Goal: Task Accomplishment & Management: Complete application form

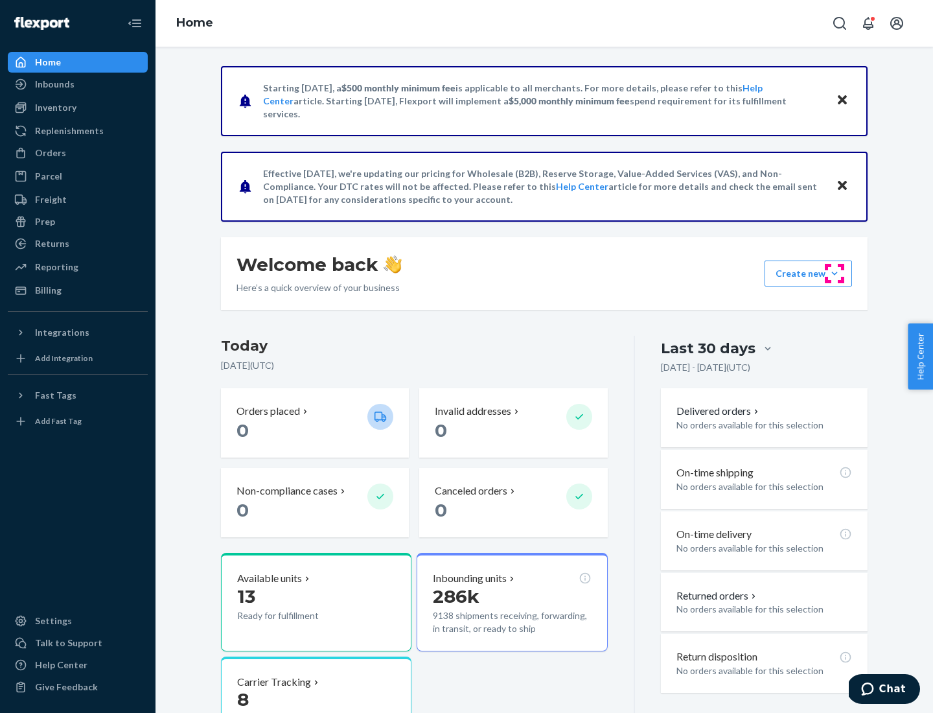
click at [834, 273] on button "Create new Create new inbound Create new order Create new product" at bounding box center [807, 273] width 87 height 26
click at [78, 84] on div "Inbounds" at bounding box center [77, 84] width 137 height 18
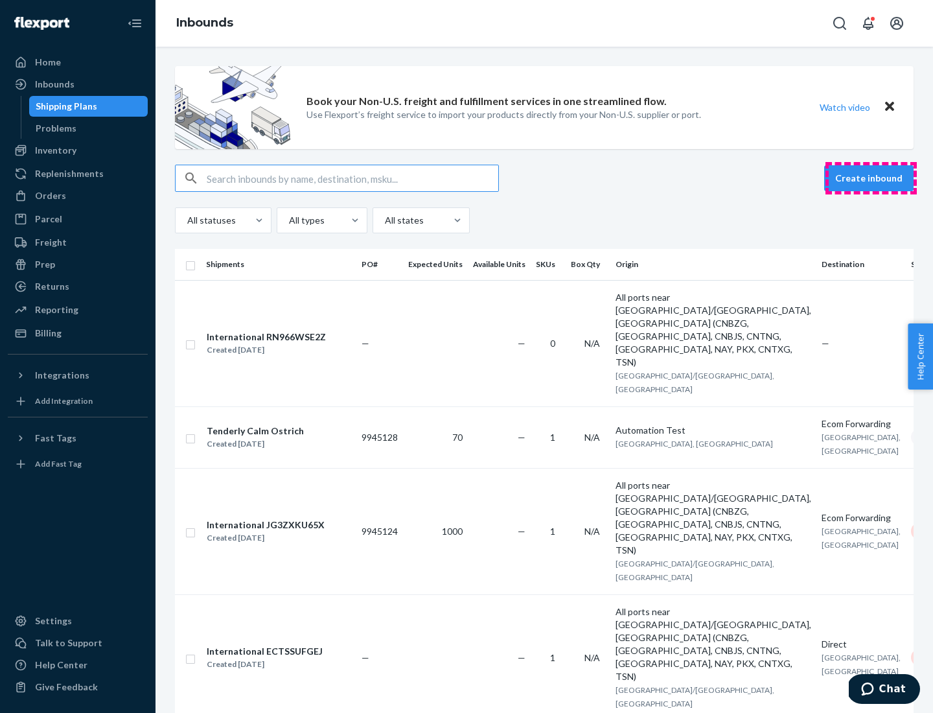
click at [871, 178] on button "Create inbound" at bounding box center [868, 178] width 89 height 26
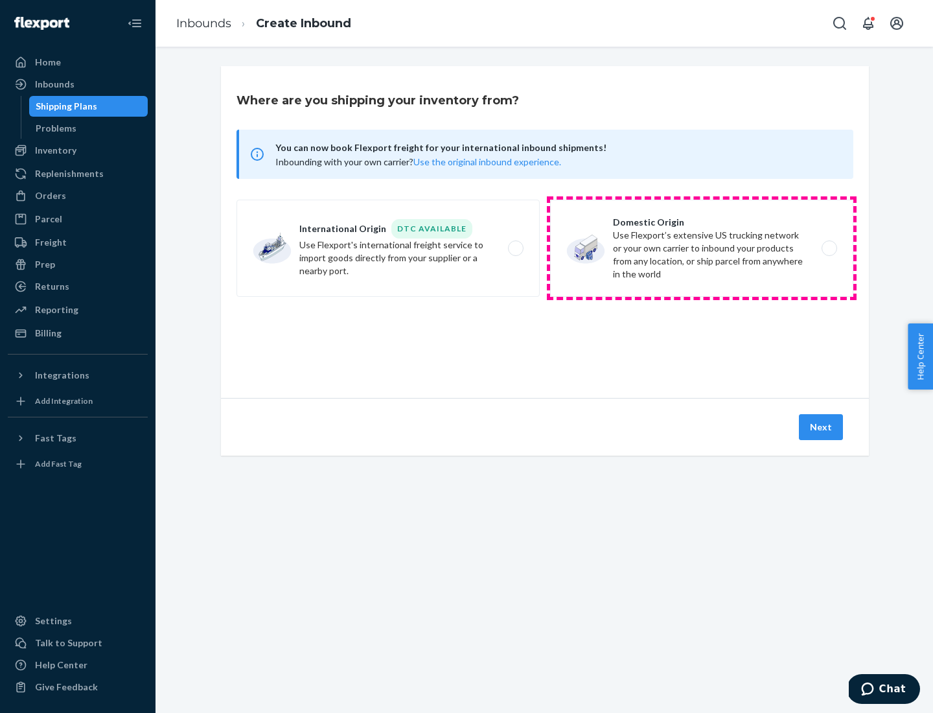
click at [701, 248] on label "Domestic Origin Use Flexport’s extensive US trucking network or your own carrie…" at bounding box center [701, 248] width 303 height 97
click at [828, 248] on input "Domestic Origin Use Flexport’s extensive US trucking network or your own carrie…" at bounding box center [832, 248] width 8 height 8
radio input "true"
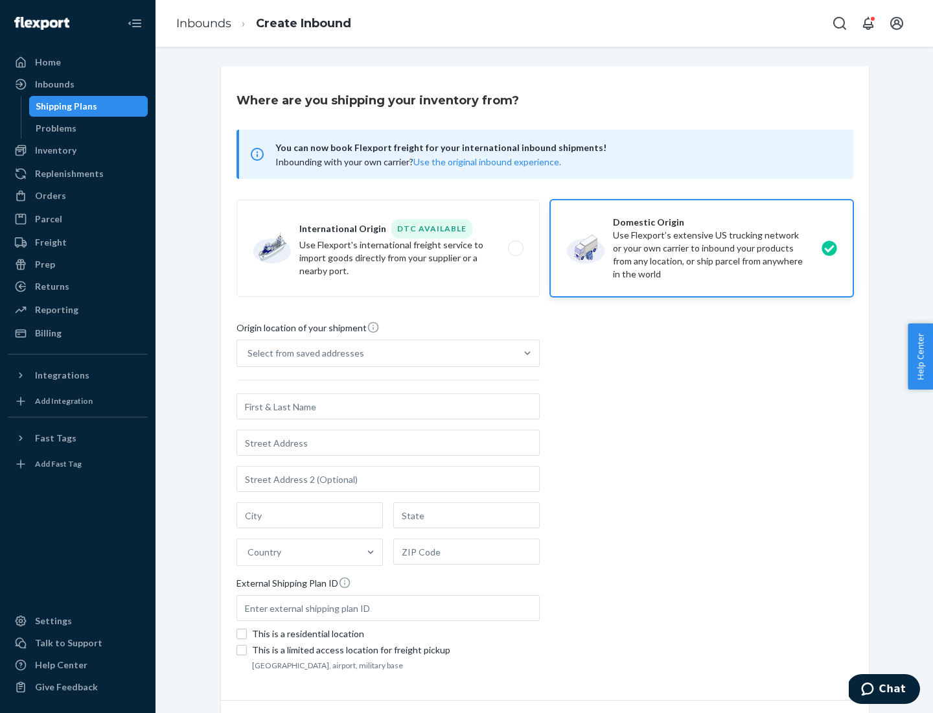
click at [302, 353] on div "Select from saved addresses" at bounding box center [305, 353] width 117 height 13
click at [249, 353] on input "Select from saved addresses" at bounding box center [247, 353] width 1 height 13
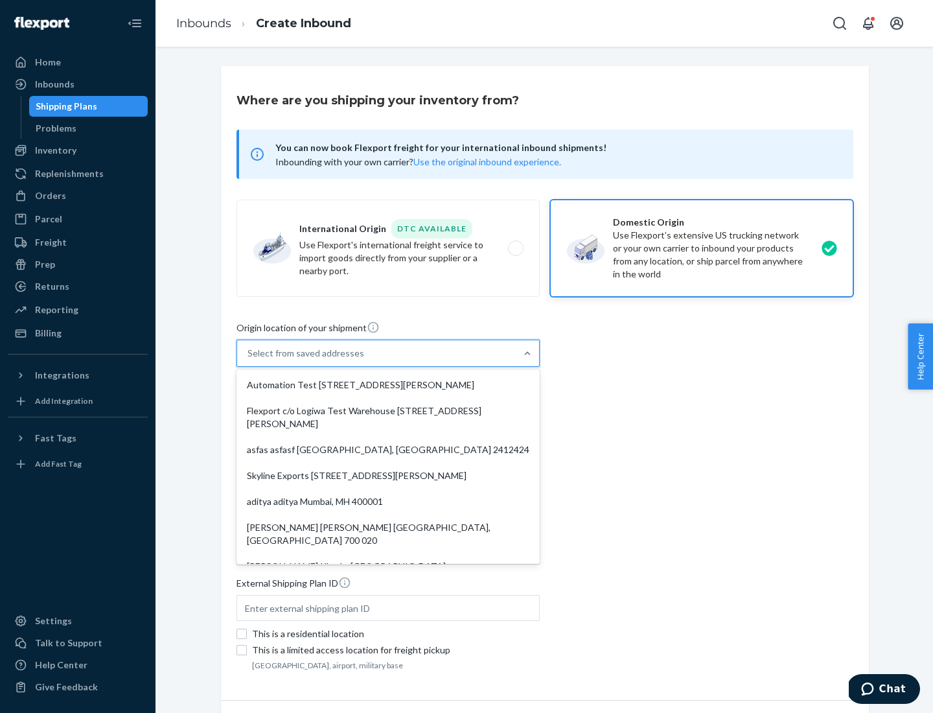
scroll to position [5, 0]
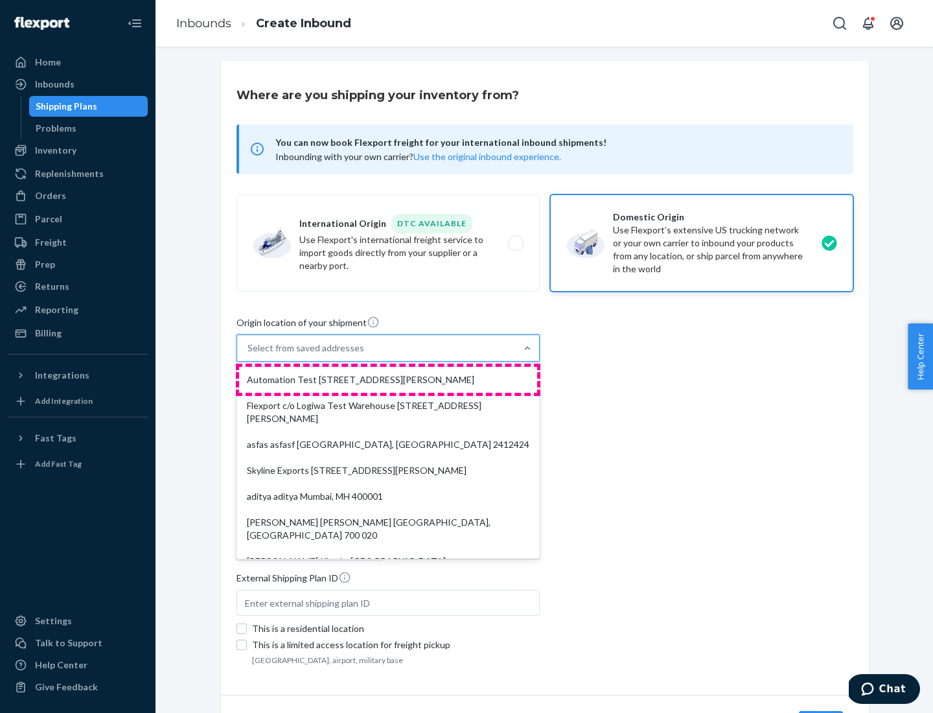
click at [388, 380] on div "Automation Test [STREET_ADDRESS][PERSON_NAME]" at bounding box center [388, 380] width 298 height 26
click at [249, 354] on input "option Automation Test [STREET_ADDRESS][PERSON_NAME]. 9 results available. Use …" at bounding box center [247, 347] width 1 height 13
type input "Automation Test"
type input "9th Floor"
type input "[GEOGRAPHIC_DATA]"
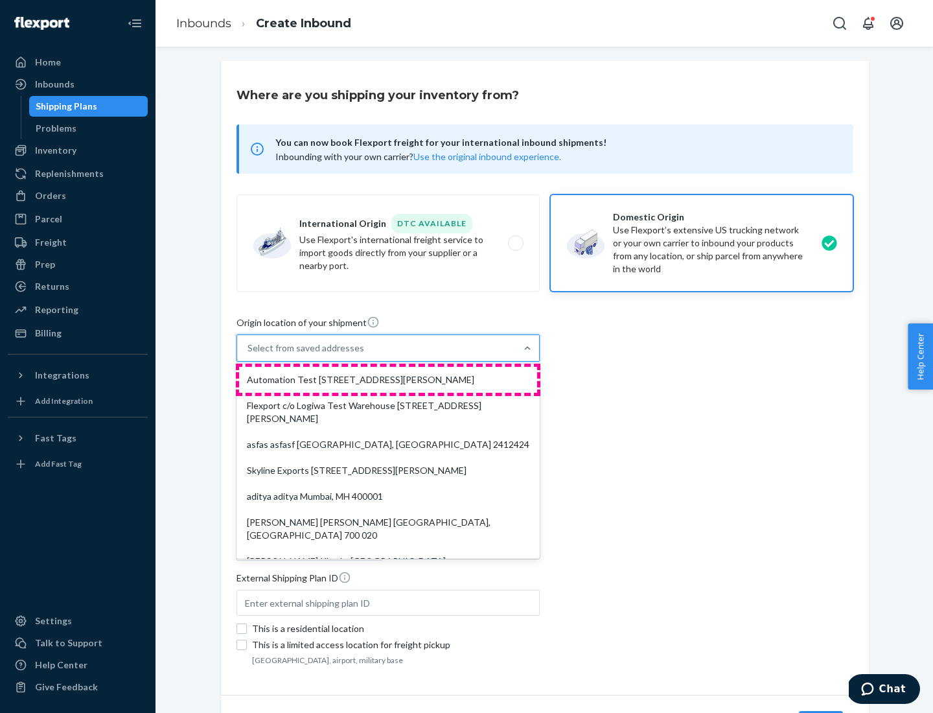
type input "CA"
type input "94104"
type input "[STREET_ADDRESS][PERSON_NAME]"
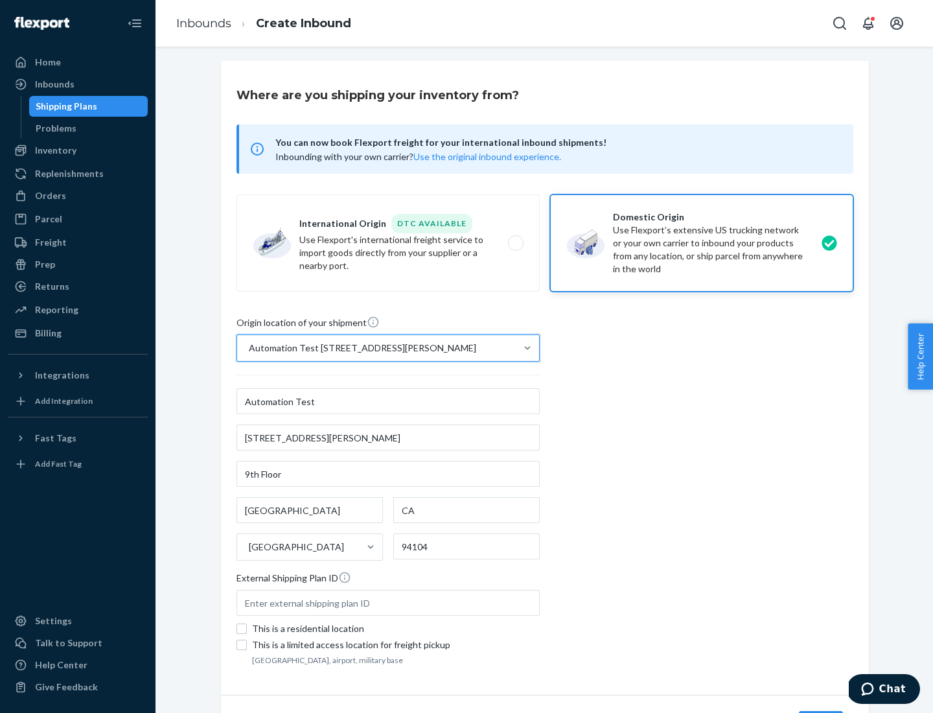
scroll to position [76, 0]
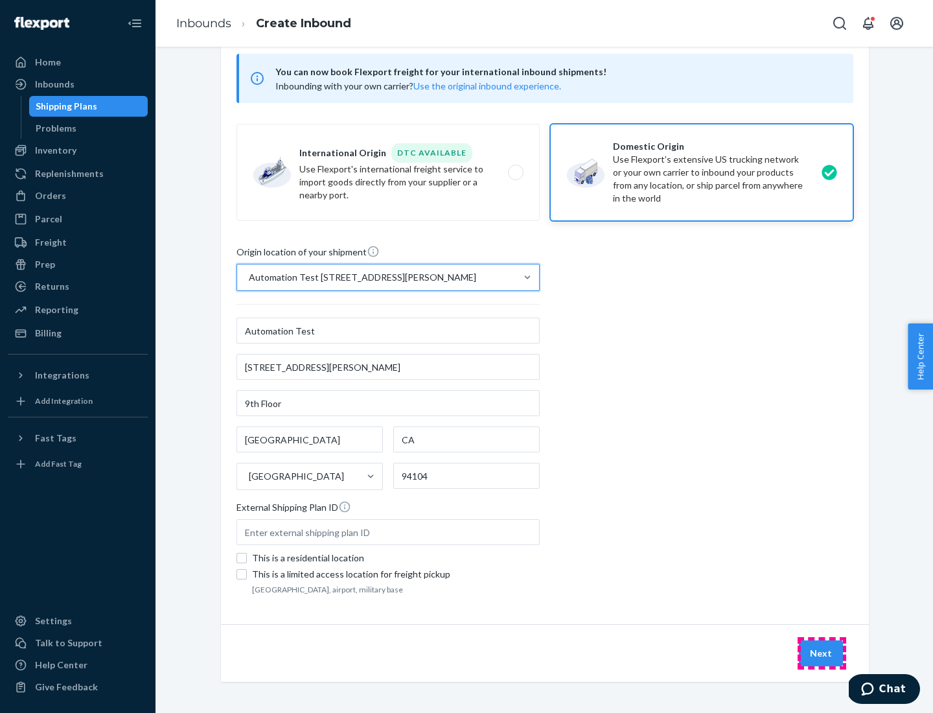
click at [821, 653] on button "Next" at bounding box center [821, 653] width 44 height 26
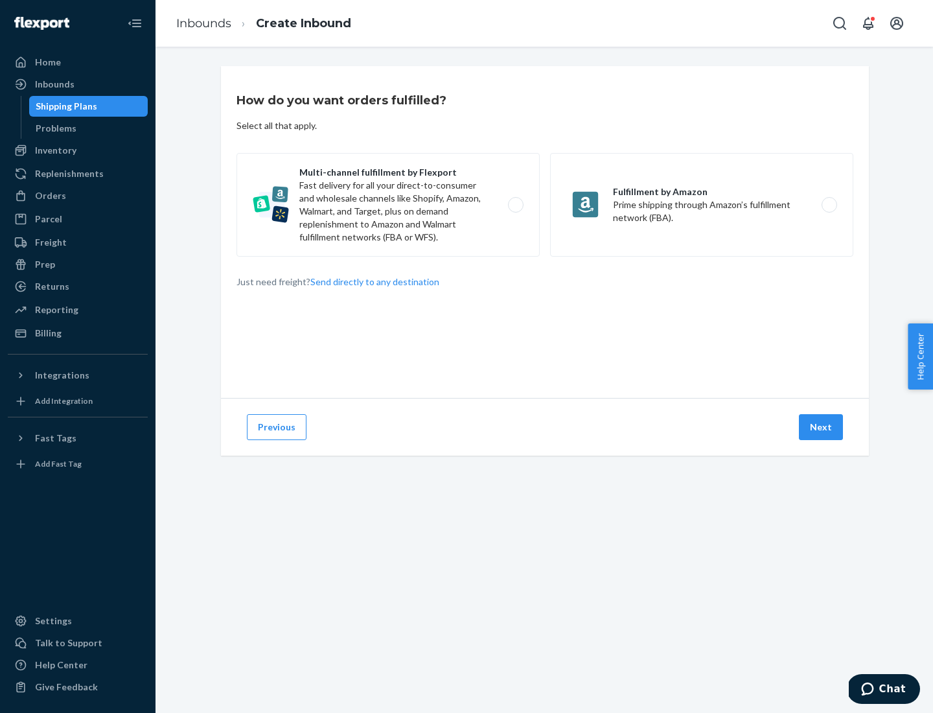
click at [388, 205] on label "Multi-channel fulfillment by Flexport Fast delivery for all your direct-to-cons…" at bounding box center [387, 205] width 303 height 104
click at [515, 205] on input "Multi-channel fulfillment by Flexport Fast delivery for all your direct-to-cons…" at bounding box center [519, 205] width 8 height 8
radio input "true"
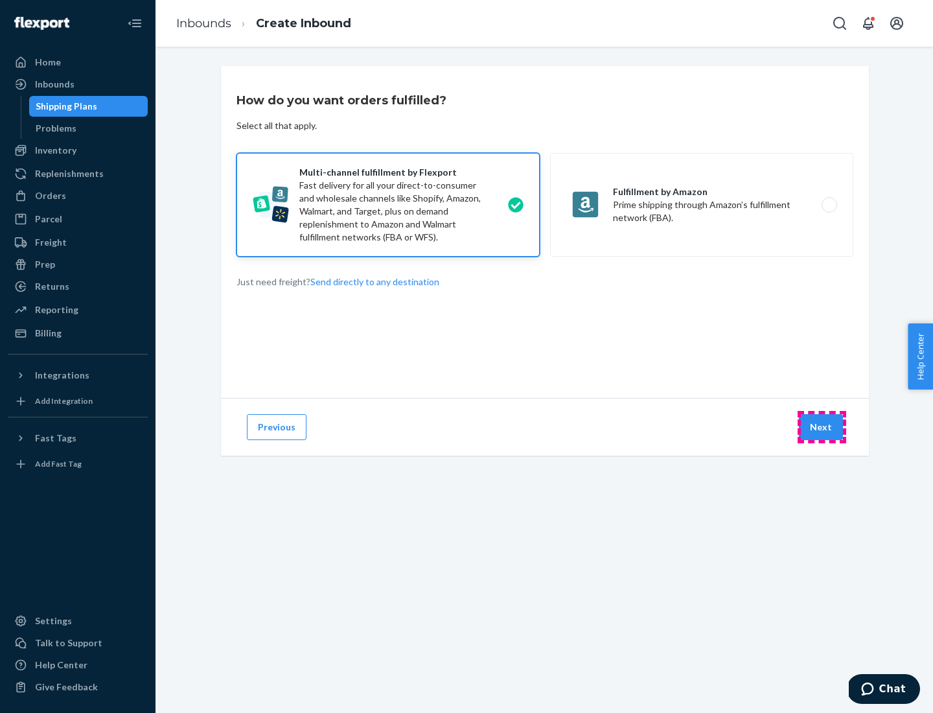
click at [821, 427] on button "Next" at bounding box center [821, 427] width 44 height 26
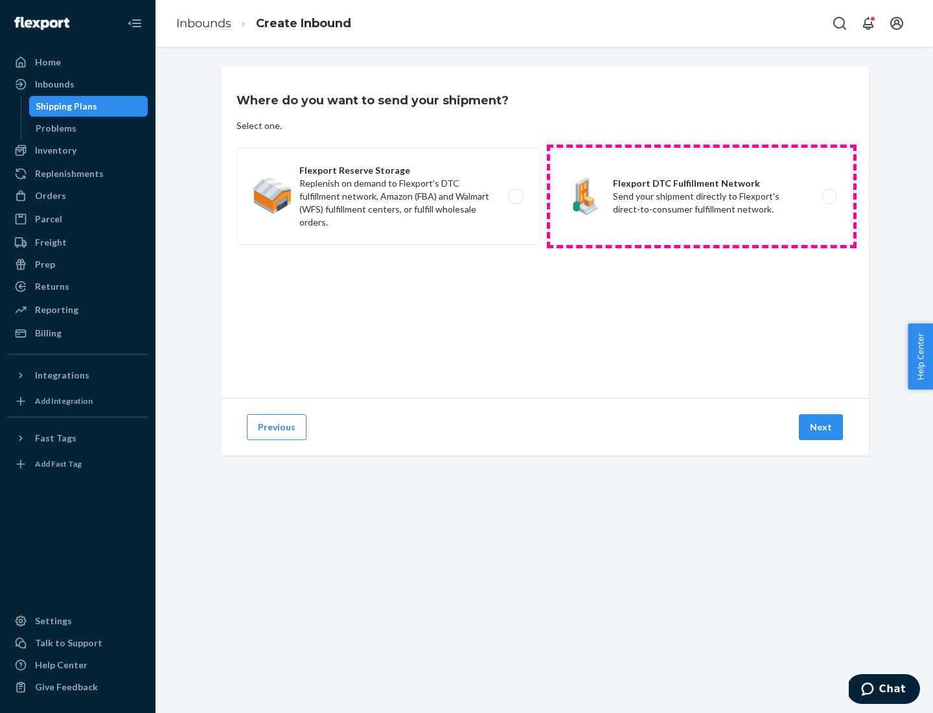
click at [701, 196] on label "Flexport DTC Fulfillment Network Send your shipment directly to Flexport's dire…" at bounding box center [701, 196] width 303 height 97
click at [828, 196] on input "Flexport DTC Fulfillment Network Send your shipment directly to Flexport's dire…" at bounding box center [832, 196] width 8 height 8
radio input "true"
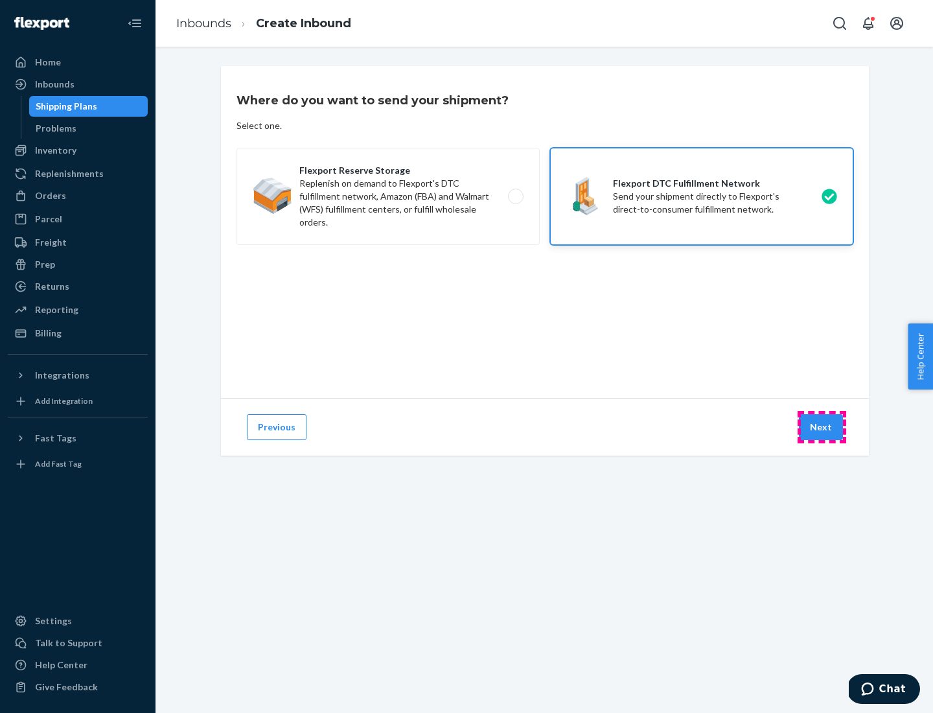
click at [821, 427] on button "Next" at bounding box center [821, 427] width 44 height 26
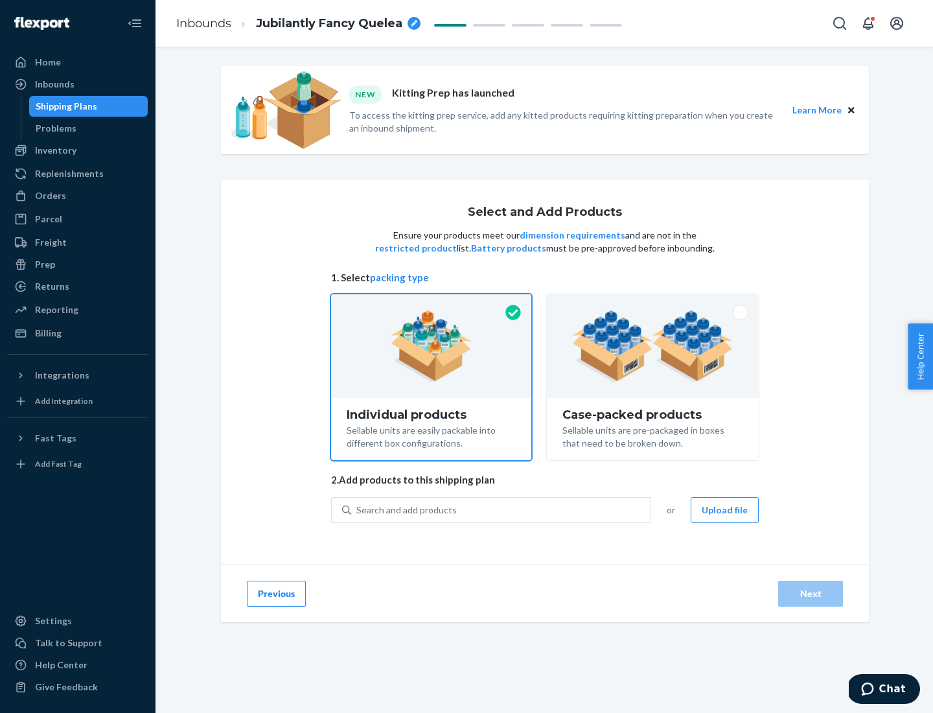
click at [653, 346] on img at bounding box center [652, 345] width 161 height 71
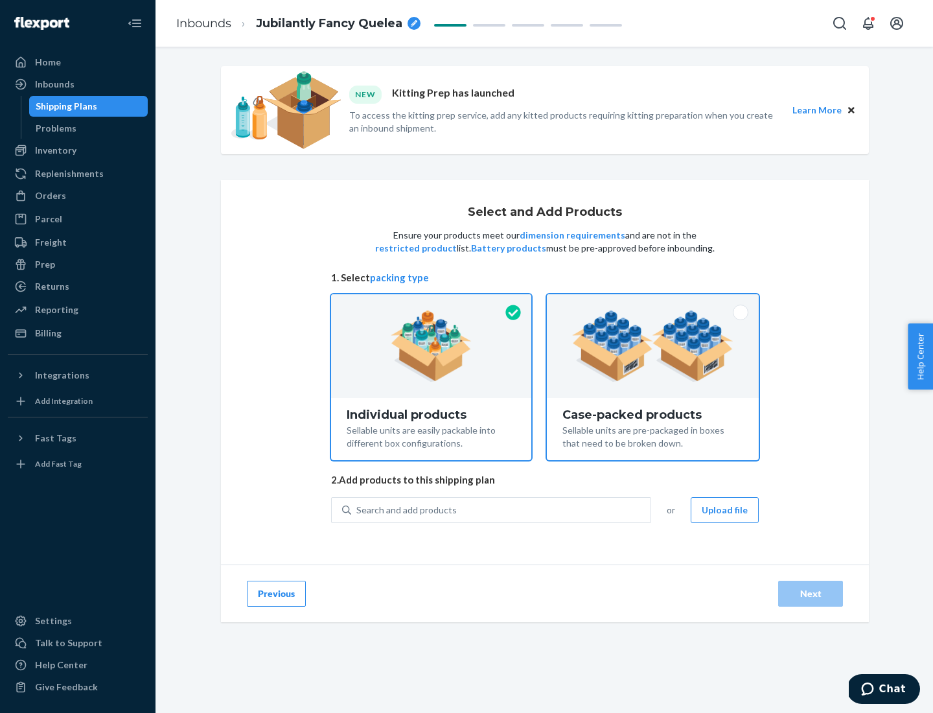
click at [653, 302] on input "Case-packed products Sellable units are pre-packaged in boxes that need to be b…" at bounding box center [652, 298] width 8 height 8
radio input "true"
radio input "false"
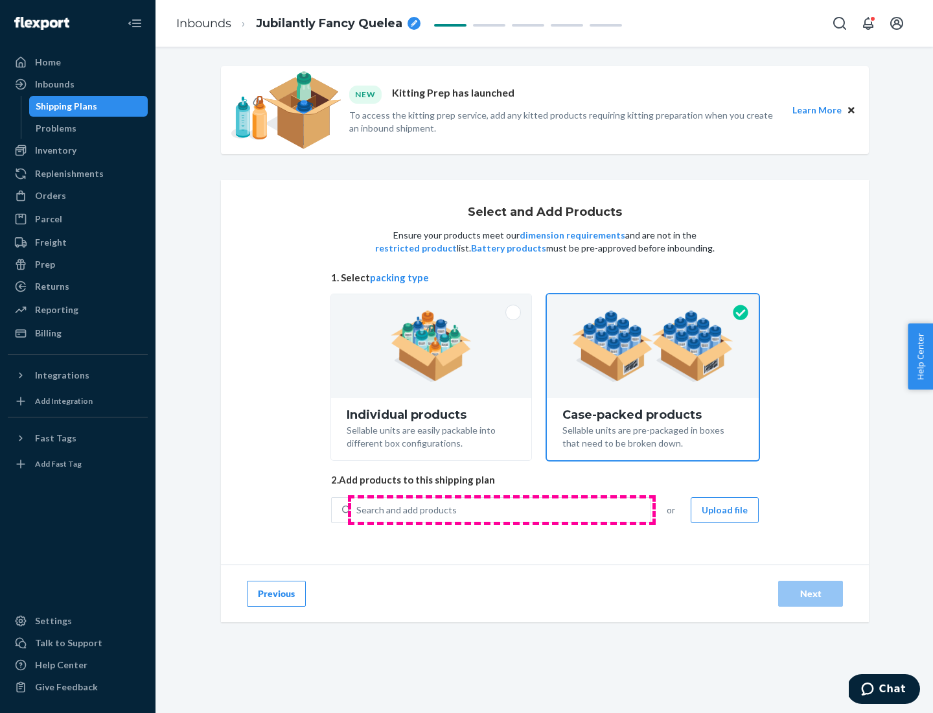
click at [501, 509] on div "Search and add products" at bounding box center [500, 509] width 299 height 23
click at [358, 509] on input "Search and add products" at bounding box center [356, 509] width 1 height 13
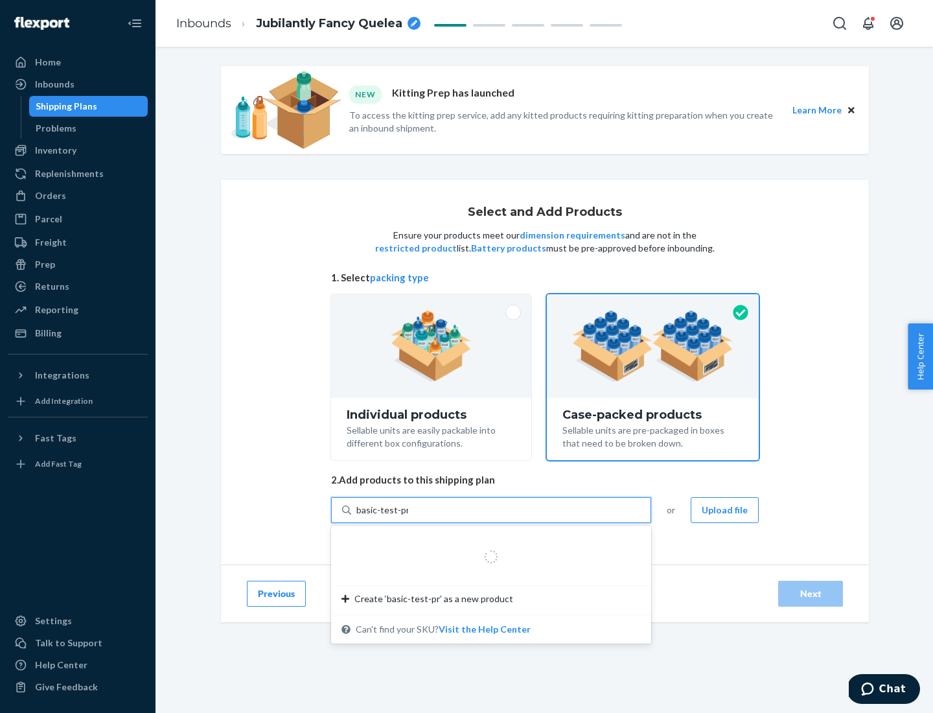
type input "basic-test-product-1"
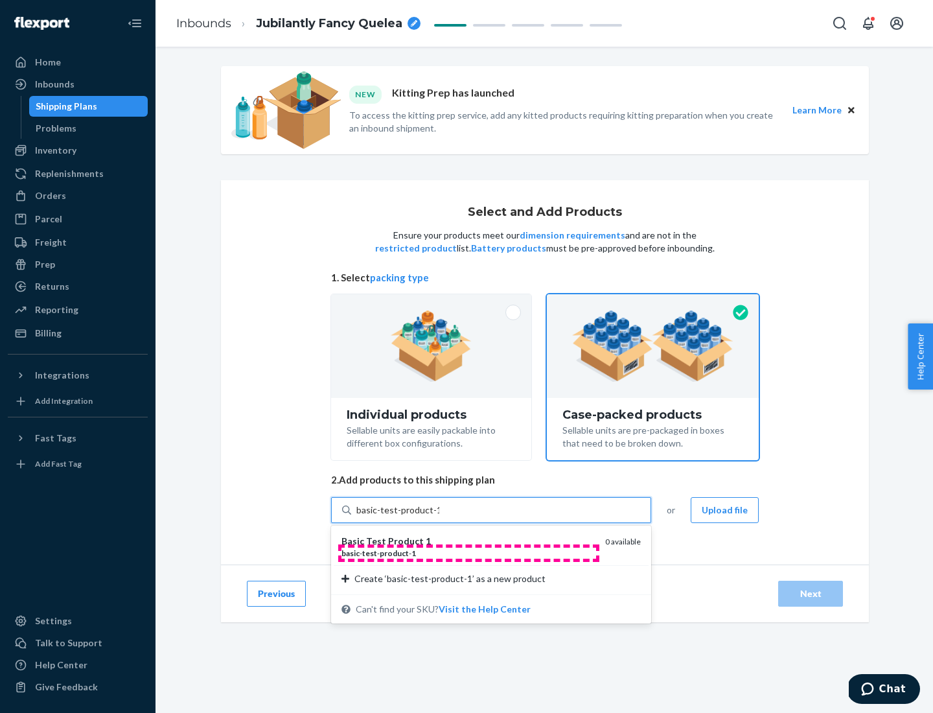
click at [468, 553] on div "basic - test - product - 1" at bounding box center [467, 552] width 253 height 11
click at [439, 516] on input "basic-test-product-1" at bounding box center [397, 509] width 83 height 13
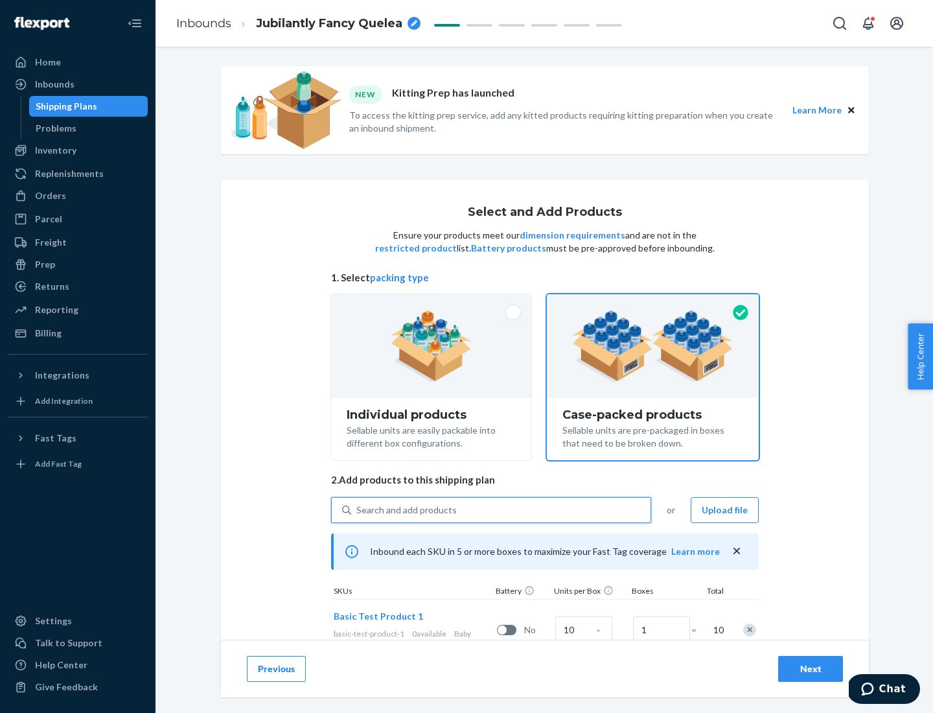
scroll to position [47, 0]
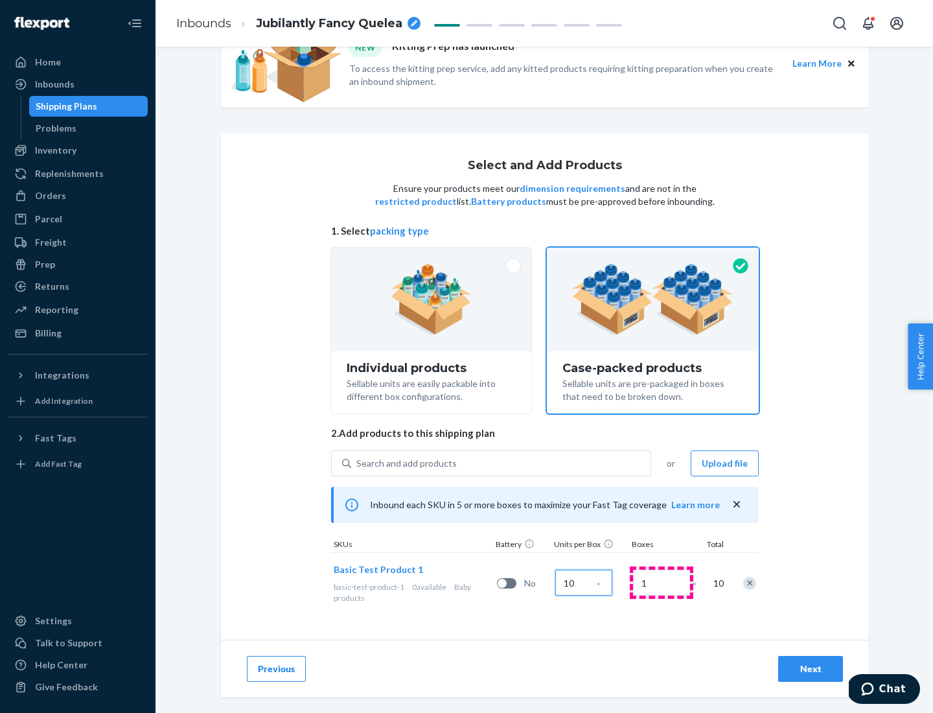
type input "10"
type input "7"
click at [810, 668] on div "Next" at bounding box center [810, 668] width 43 height 13
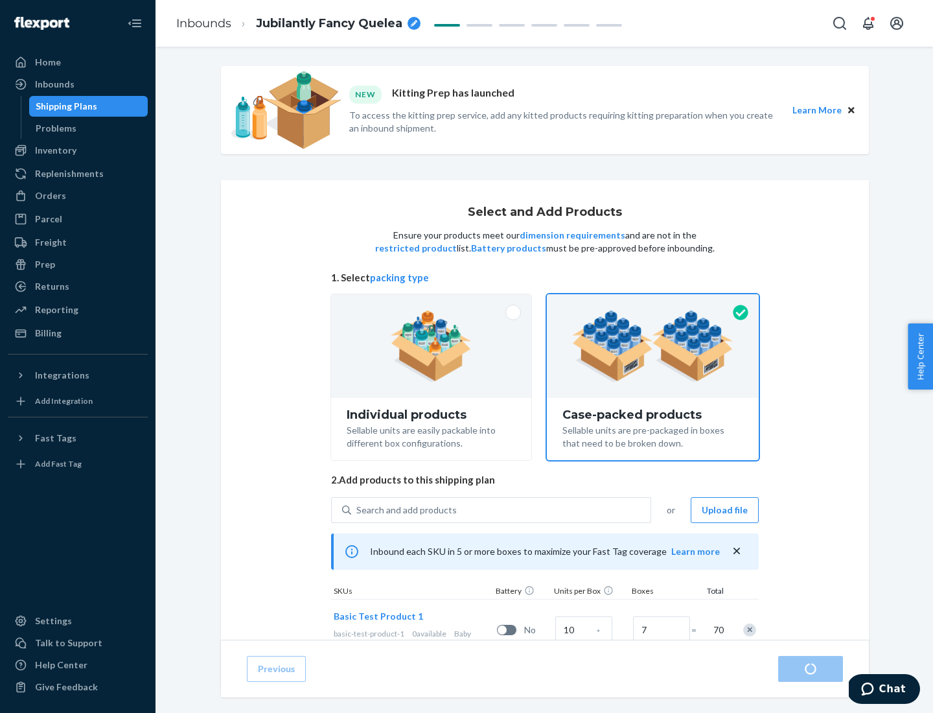
radio input "true"
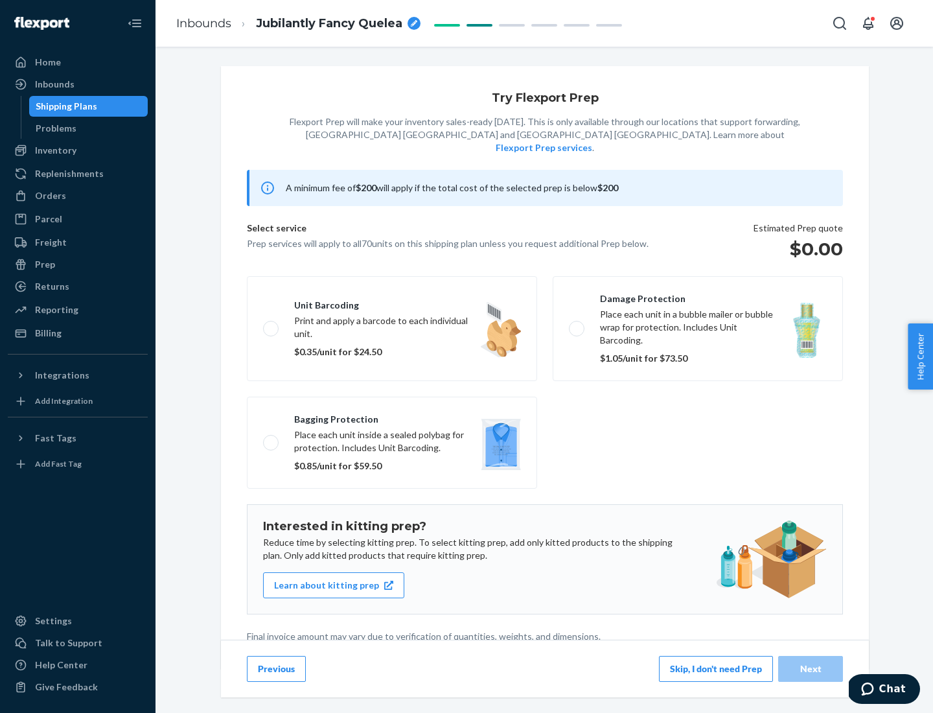
scroll to position [3, 0]
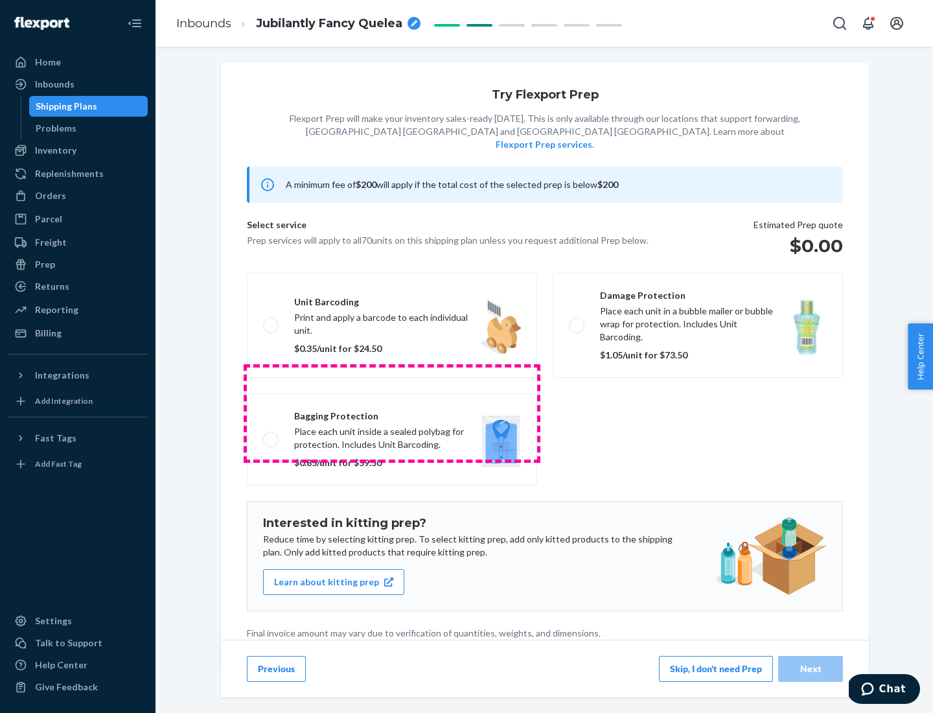
click at [392, 413] on label "Bagging protection Place each unit inside a sealed polybag for protection. Incl…" at bounding box center [392, 439] width 290 height 92
click at [271, 435] on input "Bagging protection Place each unit inside a sealed polybag for protection. Incl…" at bounding box center [267, 439] width 8 height 8
checkbox input "true"
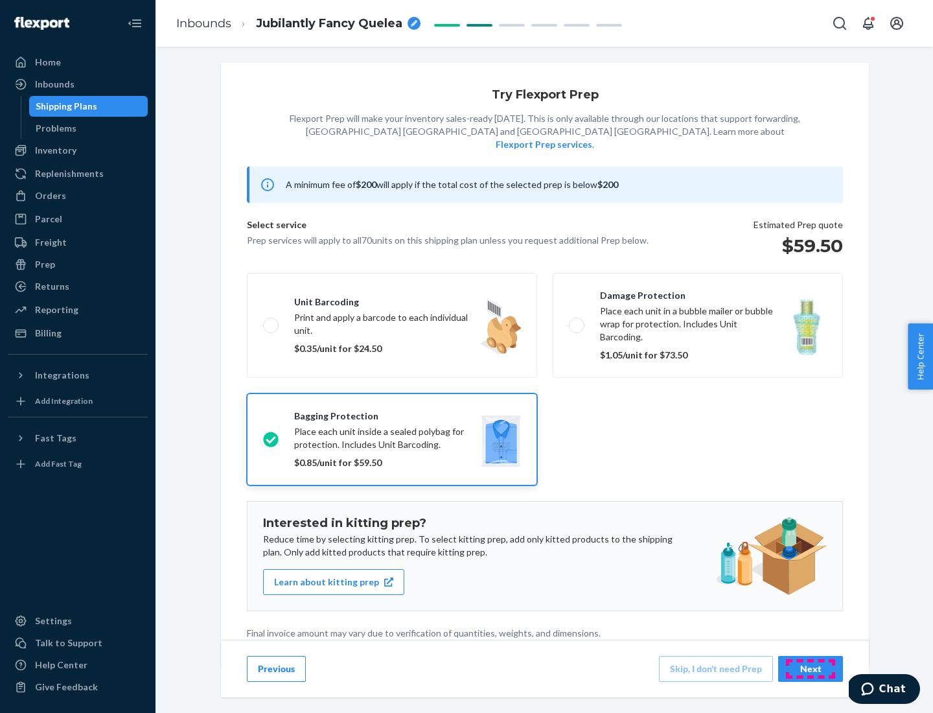
click at [810, 668] on div "Next" at bounding box center [810, 668] width 43 height 13
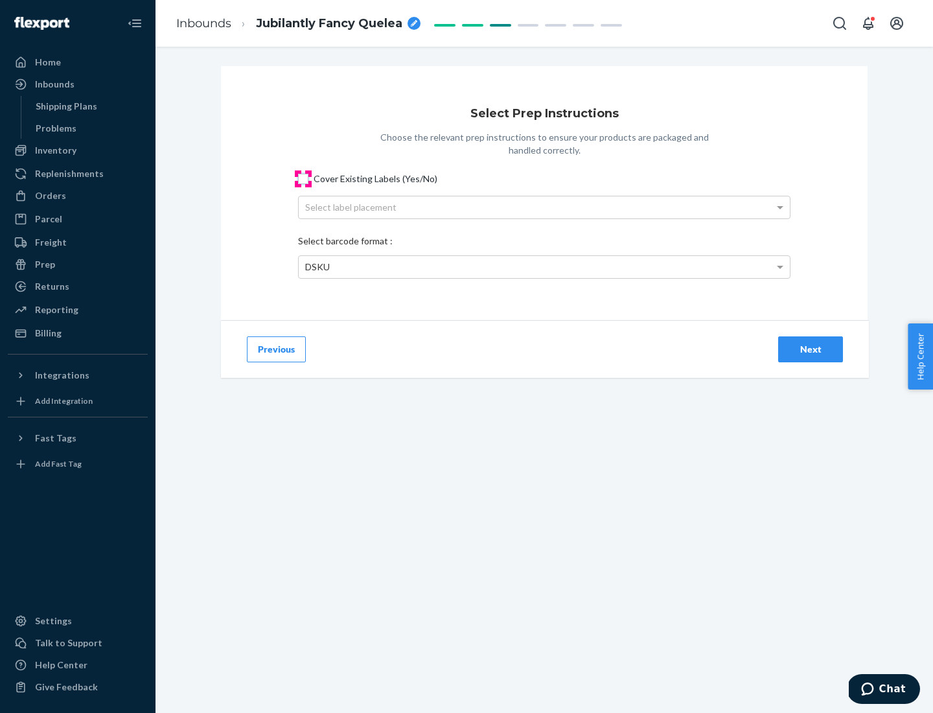
click at [303, 178] on input "Cover Existing Labels (Yes/No)" at bounding box center [303, 179] width 10 height 10
checkbox input "true"
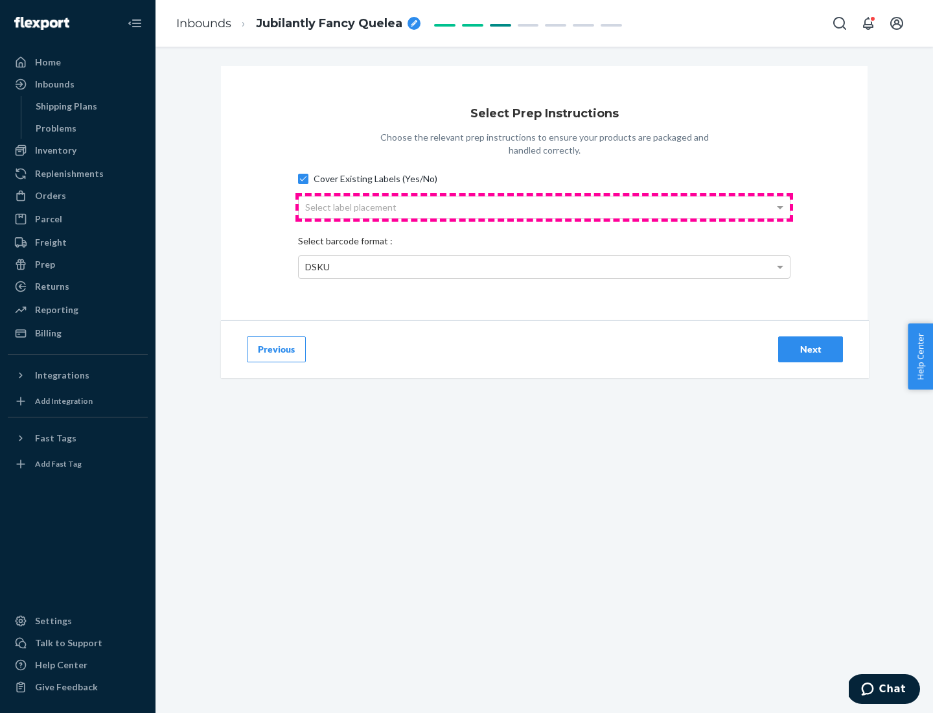
click at [544, 207] on div "Select label placement" at bounding box center [544, 207] width 491 height 22
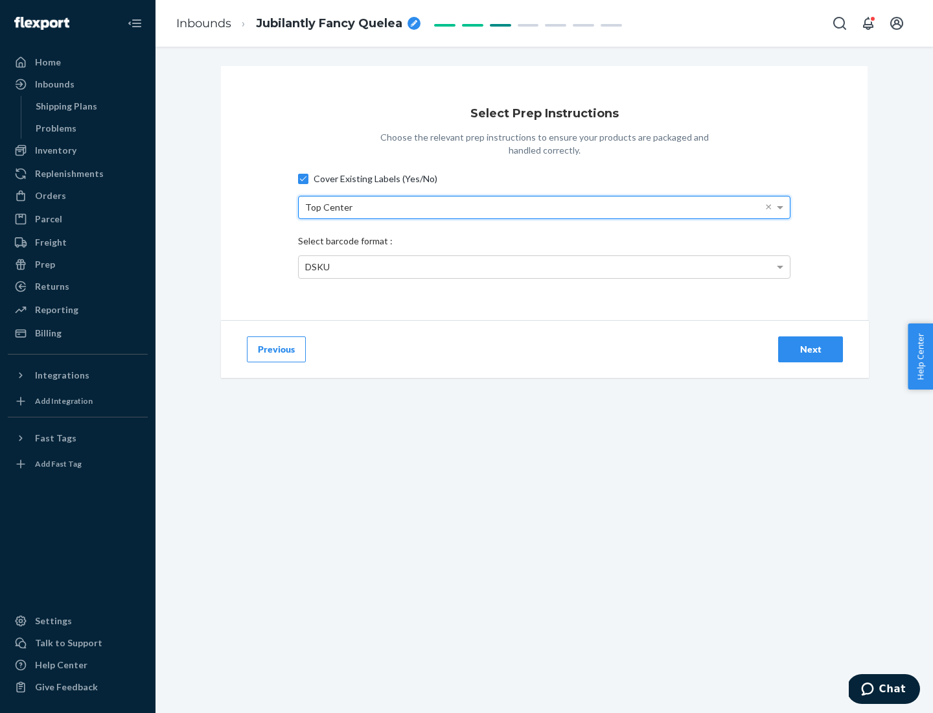
click at [544, 266] on div "DSKU" at bounding box center [544, 267] width 491 height 22
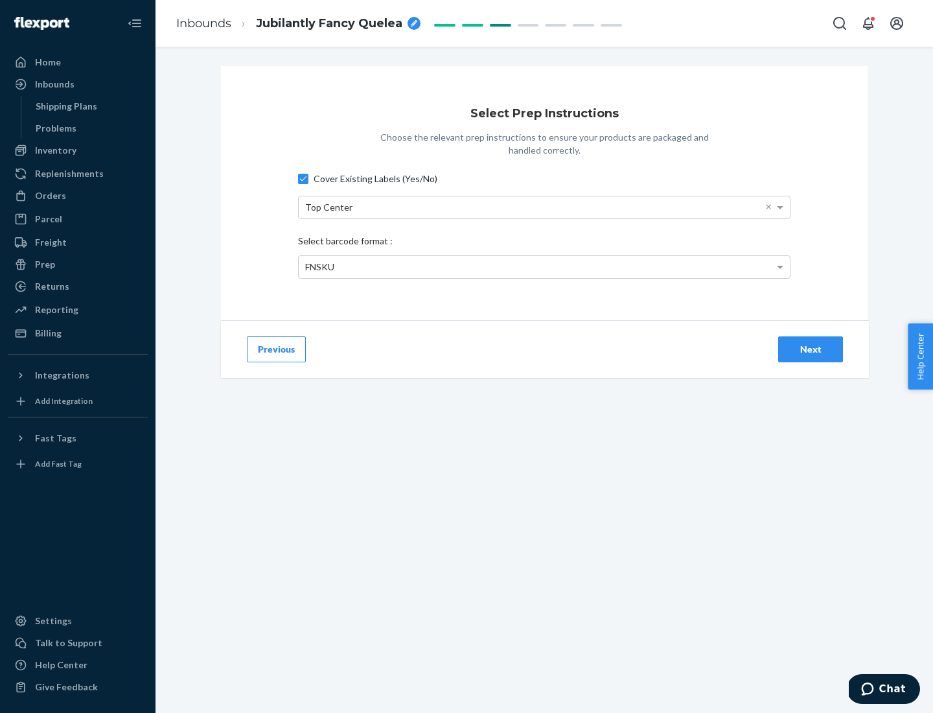
click at [810, 348] on div "Next" at bounding box center [810, 349] width 43 height 13
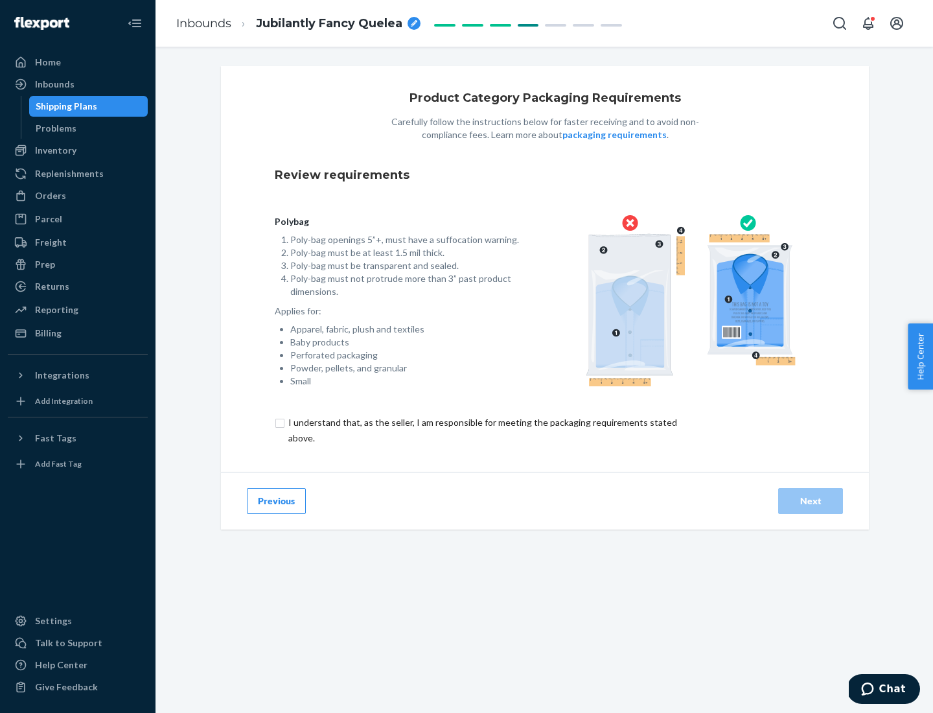
click at [481, 429] on input "checkbox" at bounding box center [490, 430] width 431 height 31
checkbox input "true"
click at [810, 500] on div "Next" at bounding box center [810, 500] width 43 height 13
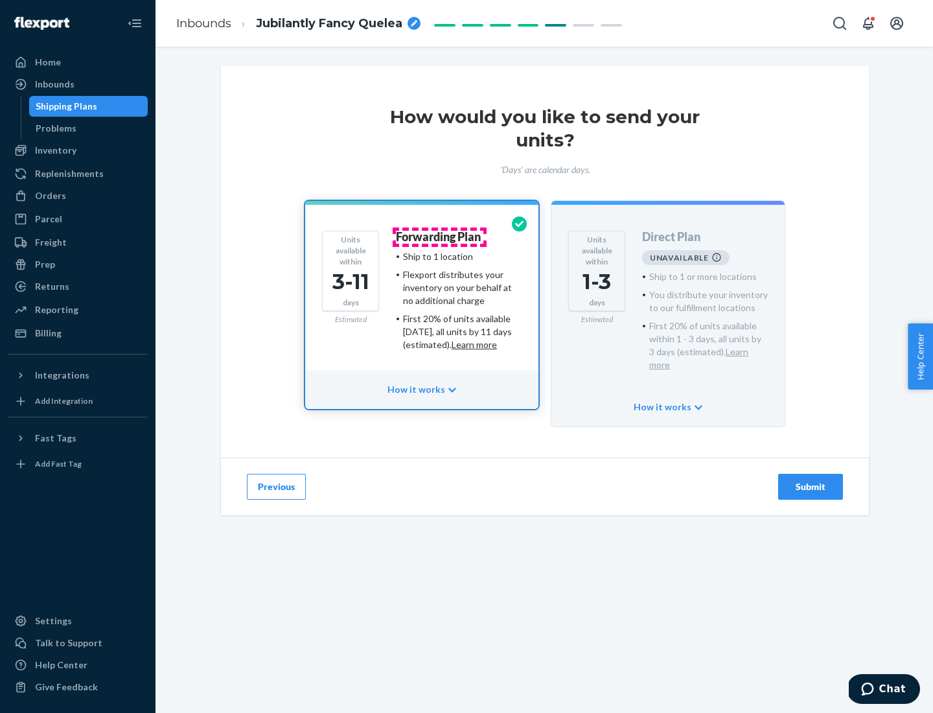
click at [439, 236] on h4 "Forwarding Plan" at bounding box center [438, 237] width 85 height 13
click at [810, 480] on div "Submit" at bounding box center [810, 486] width 43 height 13
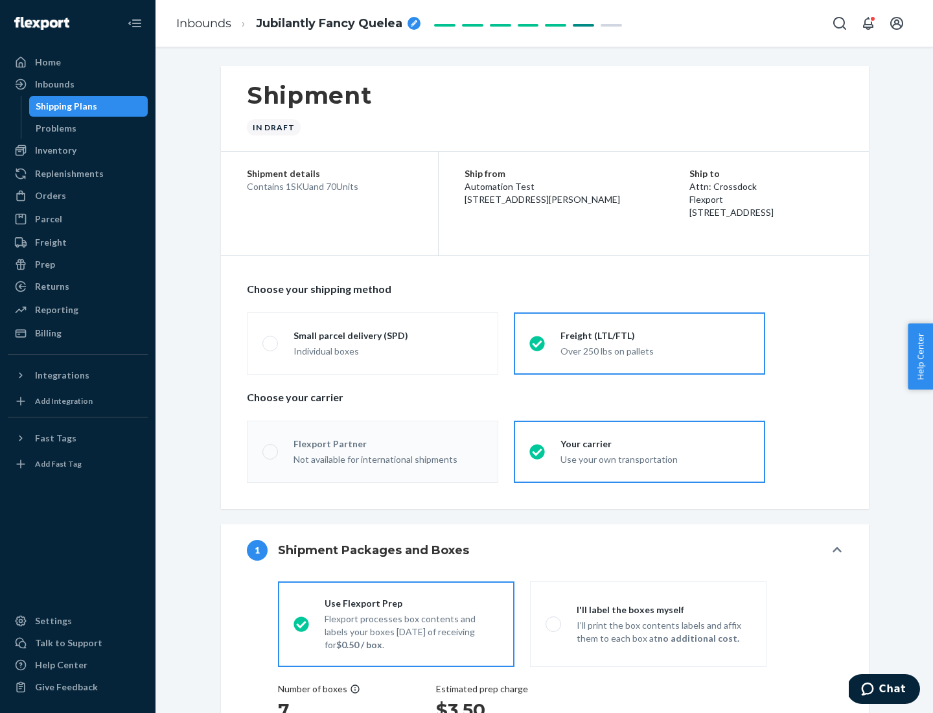
radio input "true"
radio input "false"
radio input "true"
radio input "false"
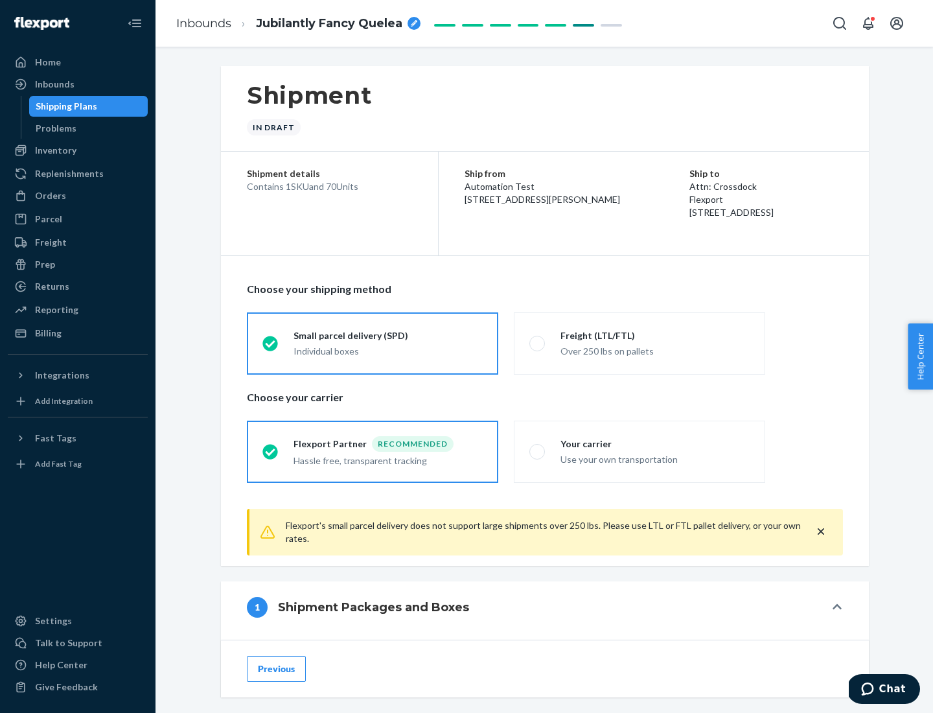
click at [639, 343] on div "Over 250 lbs on pallets" at bounding box center [654, 350] width 189 height 16
click at [538, 343] on input "Freight (LTL/FTL) Over 250 lbs on pallets" at bounding box center [533, 343] width 8 height 8
radio input "true"
radio input "false"
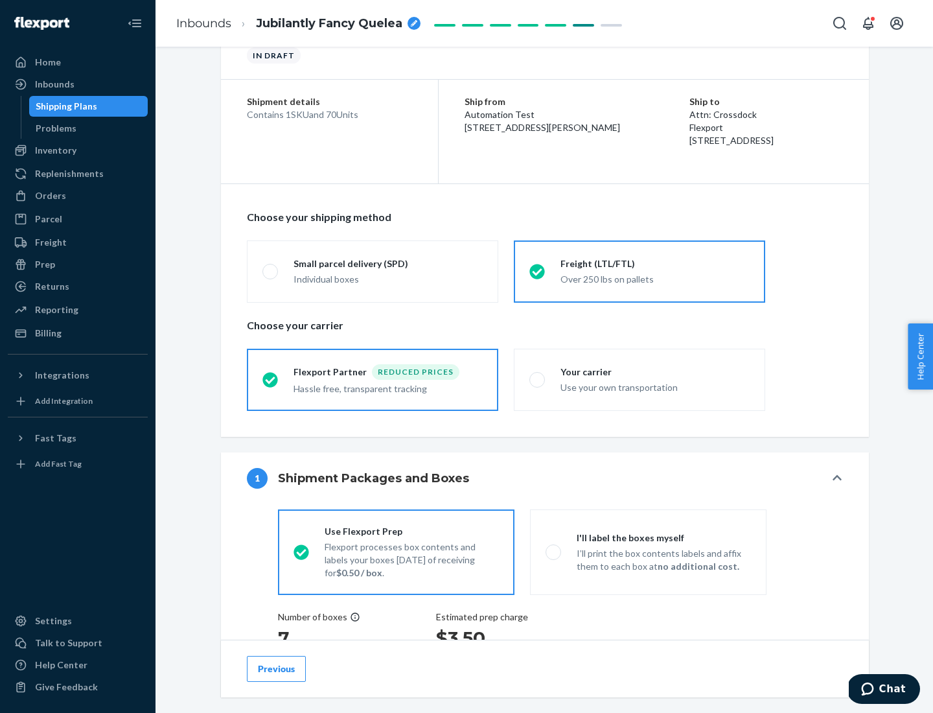
click at [372, 380] on div "Hassle free, transparent tracking" at bounding box center [387, 388] width 189 height 16
click at [271, 379] on input "Flexport Partner Reduced prices Hassle free, transparent tracking" at bounding box center [266, 379] width 8 height 8
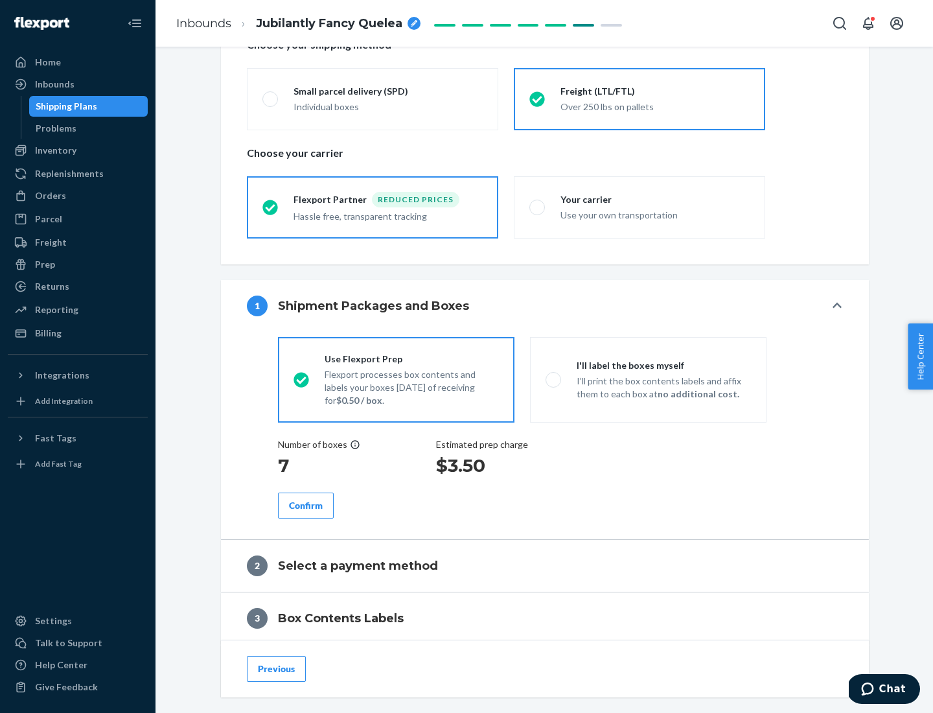
click at [648, 379] on p "I’ll print the box contents labels and affix them to each box at no additional …" at bounding box center [663, 387] width 174 height 26
click at [554, 379] on input "I'll label the boxes myself I’ll print the box contents labels and affix them t…" at bounding box center [549, 379] width 8 height 8
radio input "true"
radio input "false"
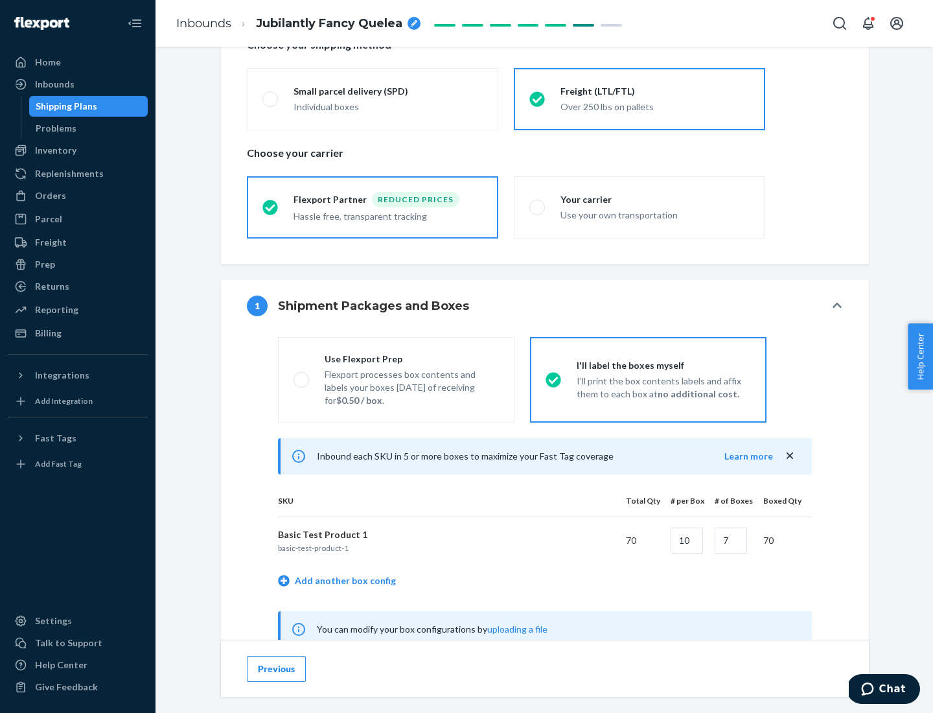
scroll to position [405, 0]
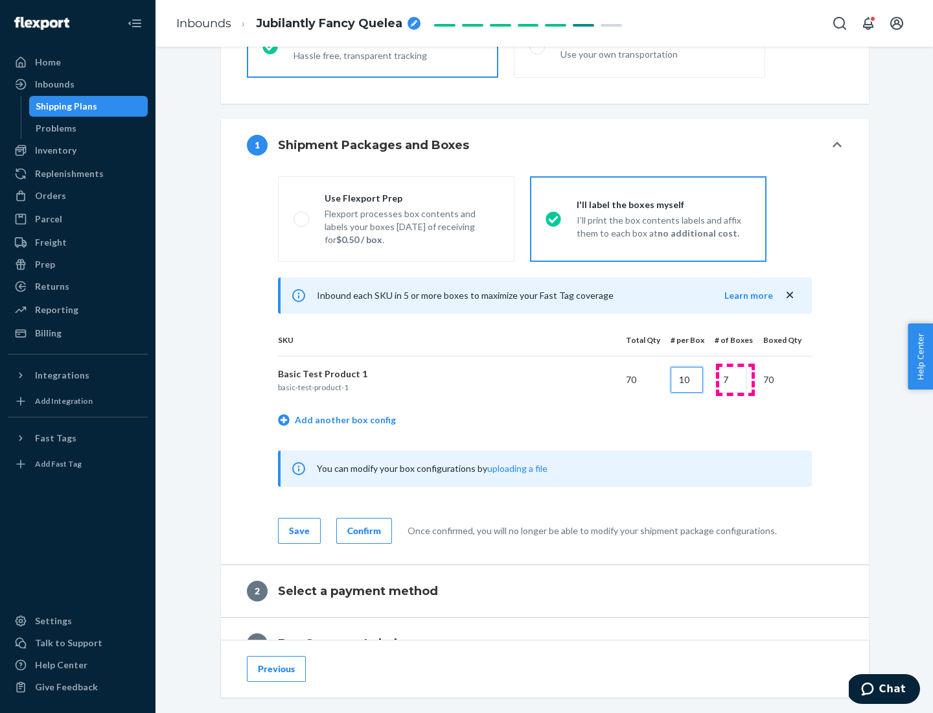
type input "10"
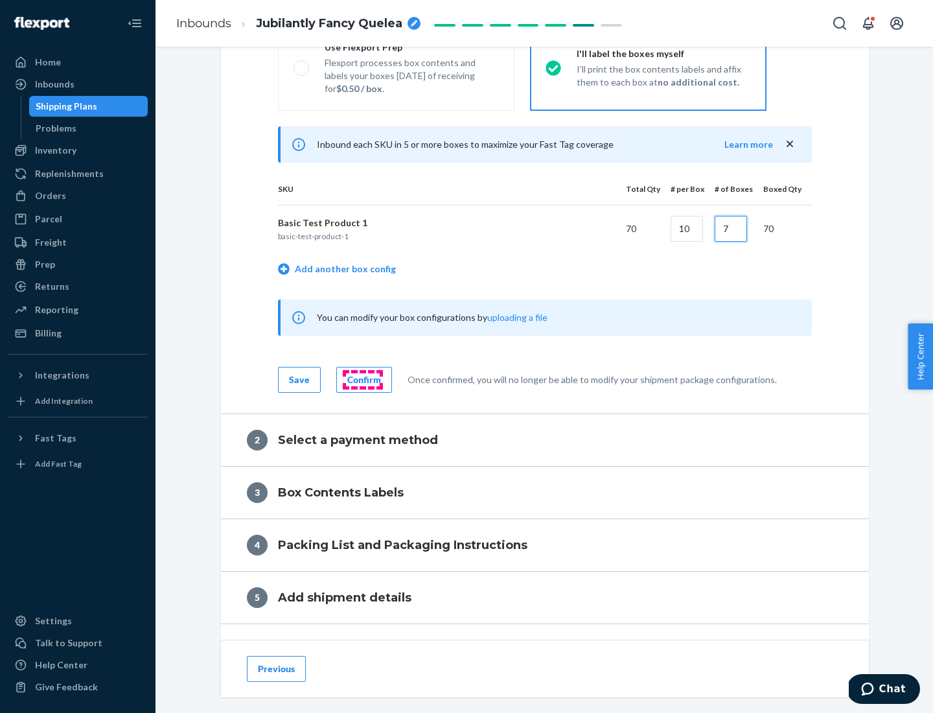
type input "7"
click at [362, 379] on div "Confirm" at bounding box center [364, 379] width 34 height 13
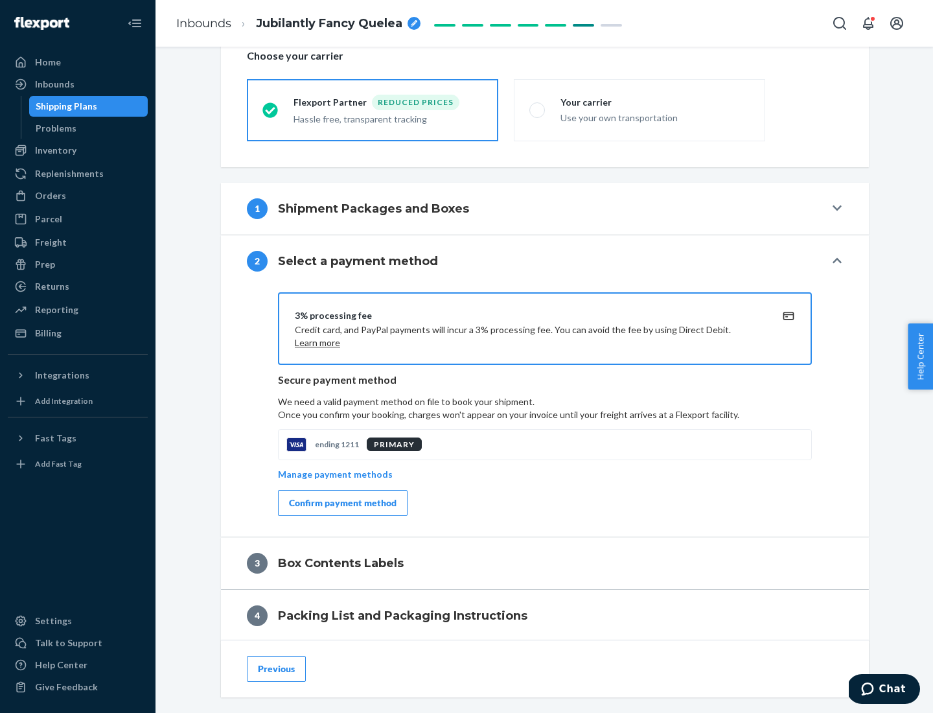
scroll to position [464, 0]
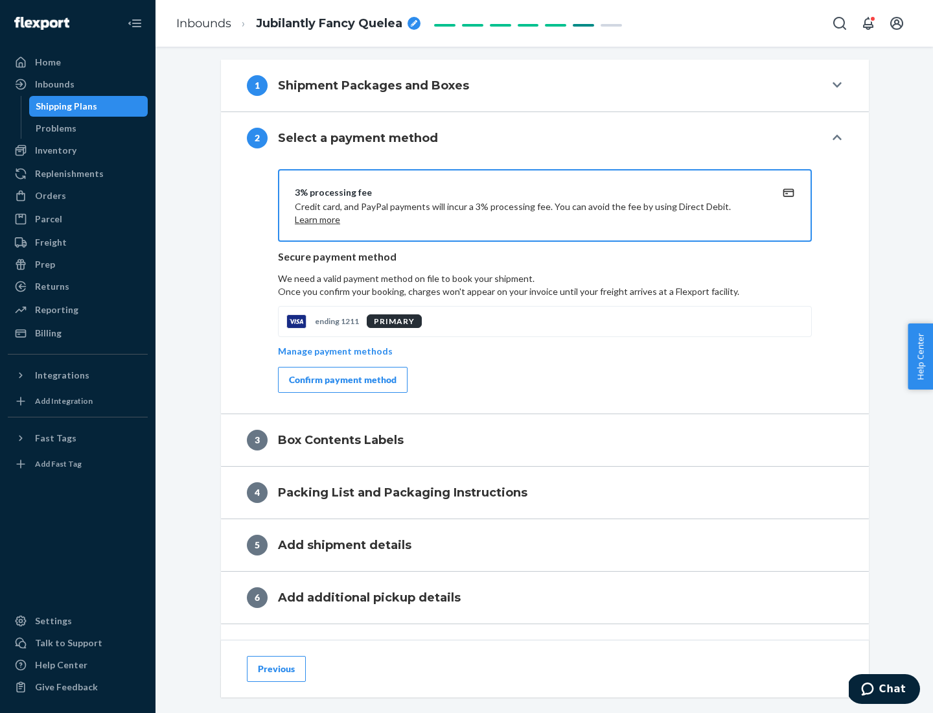
click at [341, 380] on div "Confirm payment method" at bounding box center [343, 379] width 108 height 13
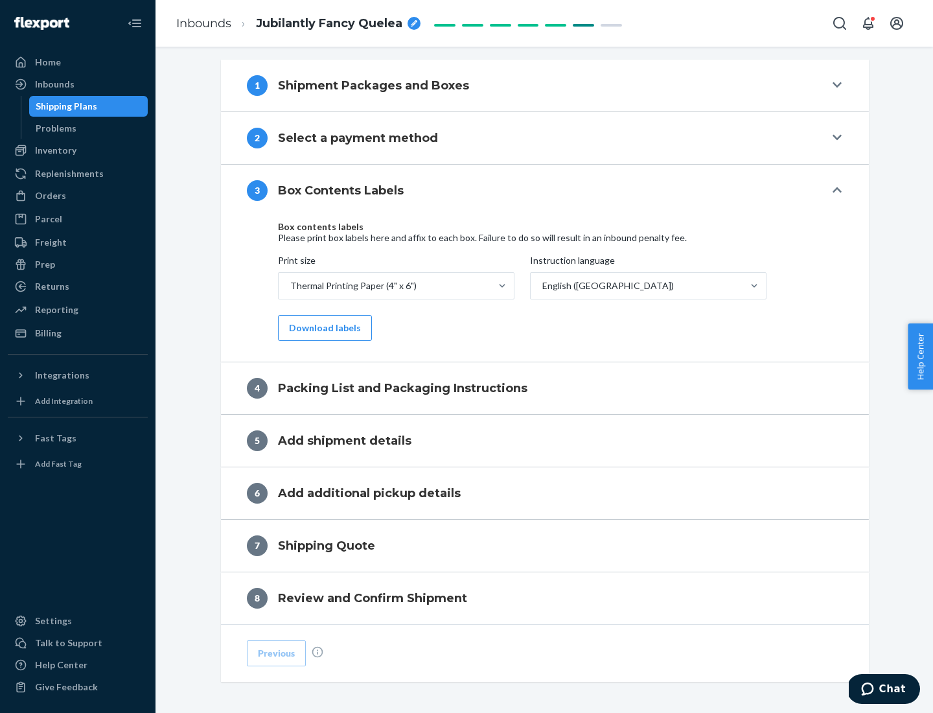
scroll to position [413, 0]
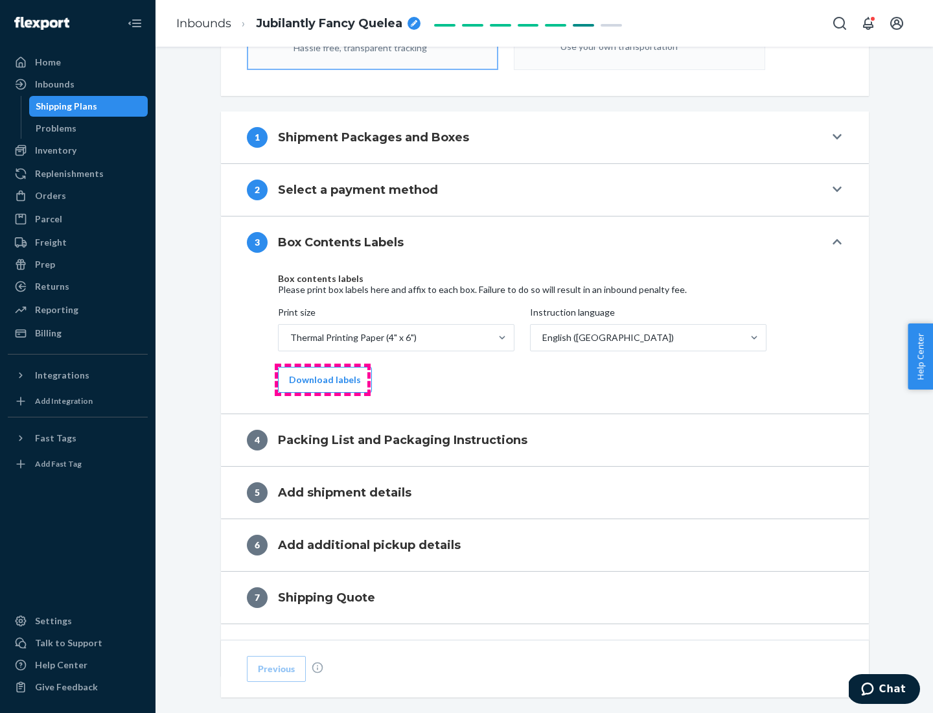
click at [322, 380] on button "Download labels" at bounding box center [325, 380] width 94 height 26
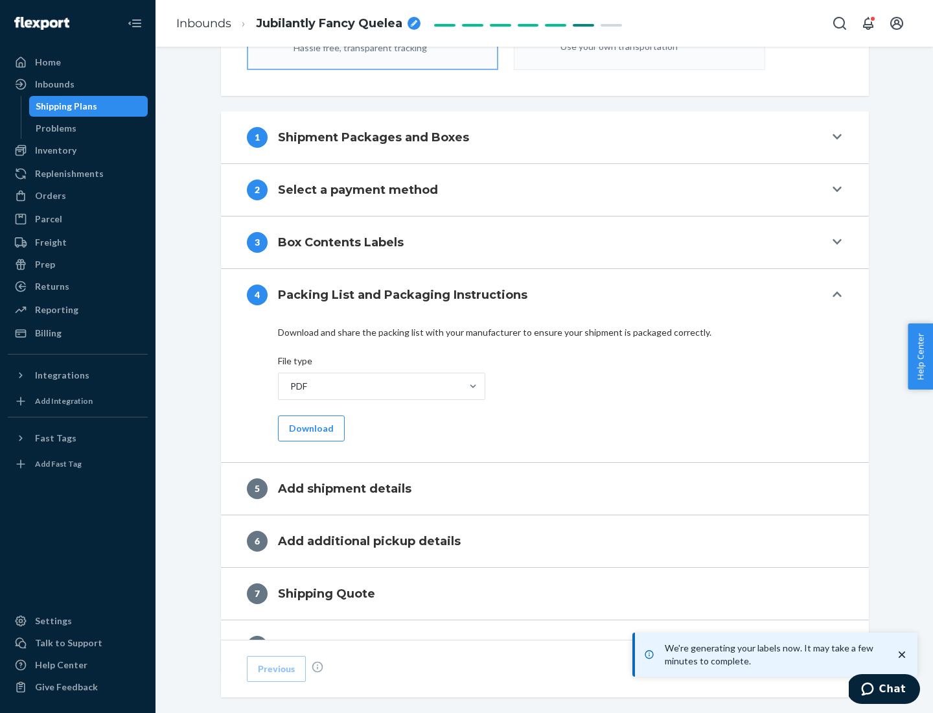
scroll to position [461, 0]
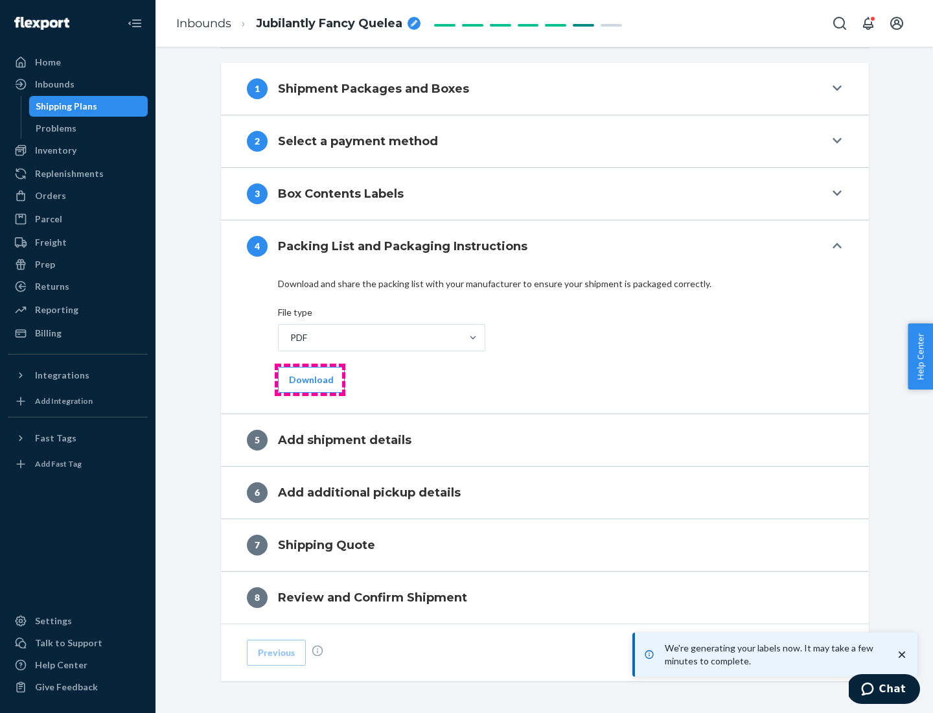
click at [310, 379] on button "Download" at bounding box center [311, 380] width 67 height 26
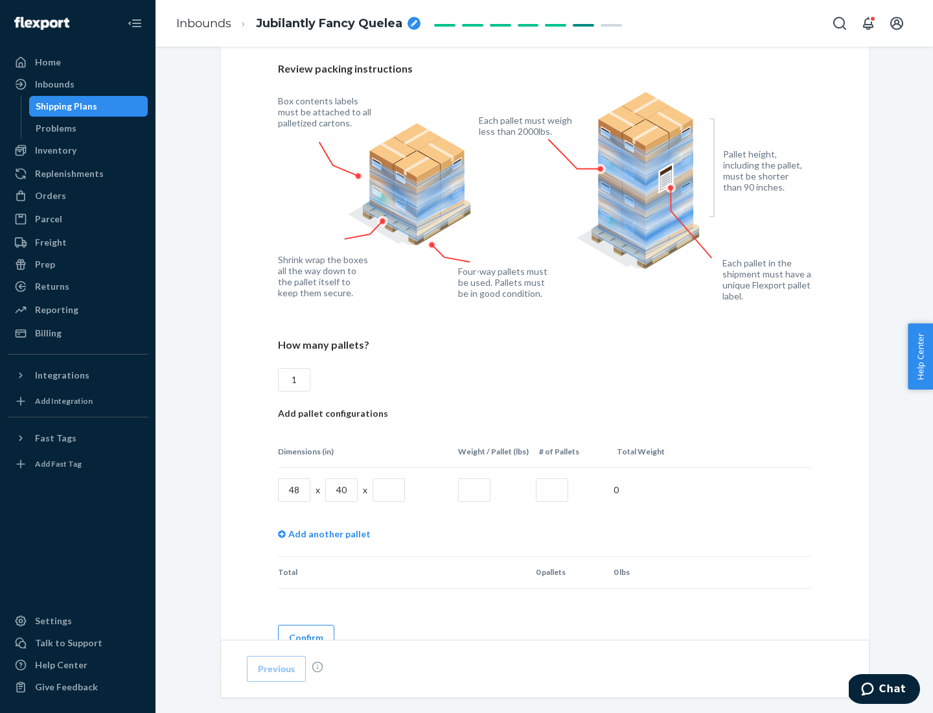
scroll to position [941, 0]
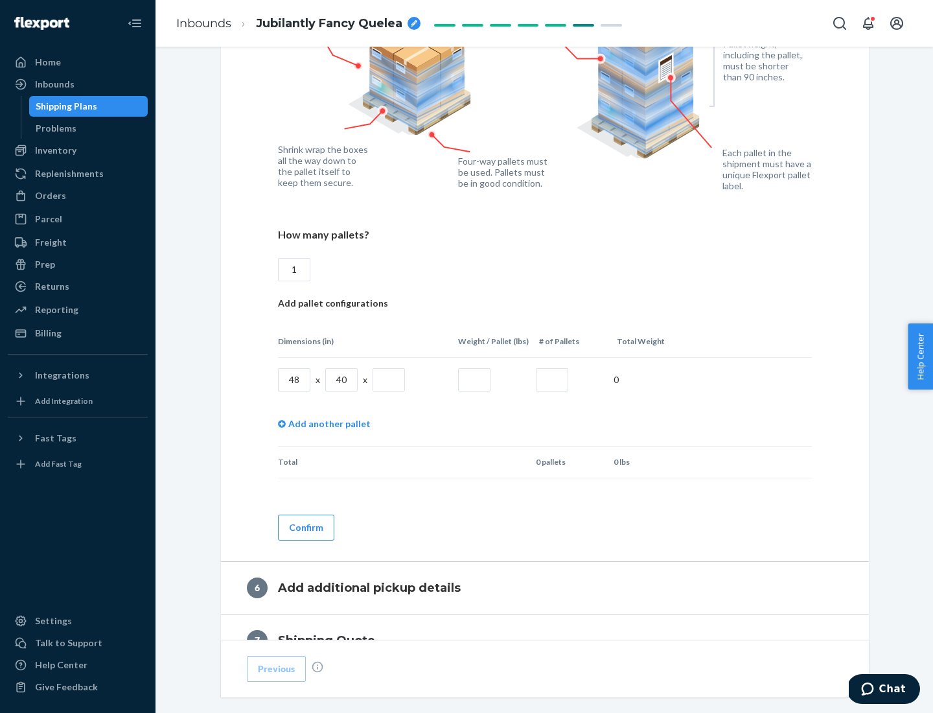
type input "1"
type input "40"
type input "200"
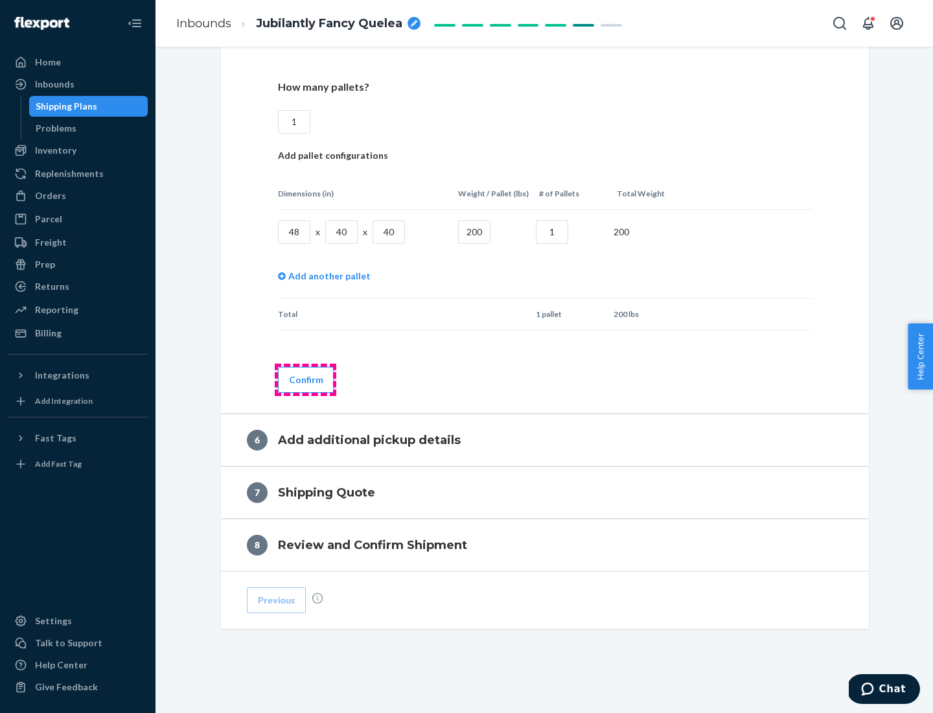
type input "1"
click at [305, 379] on button "Confirm" at bounding box center [306, 380] width 56 height 26
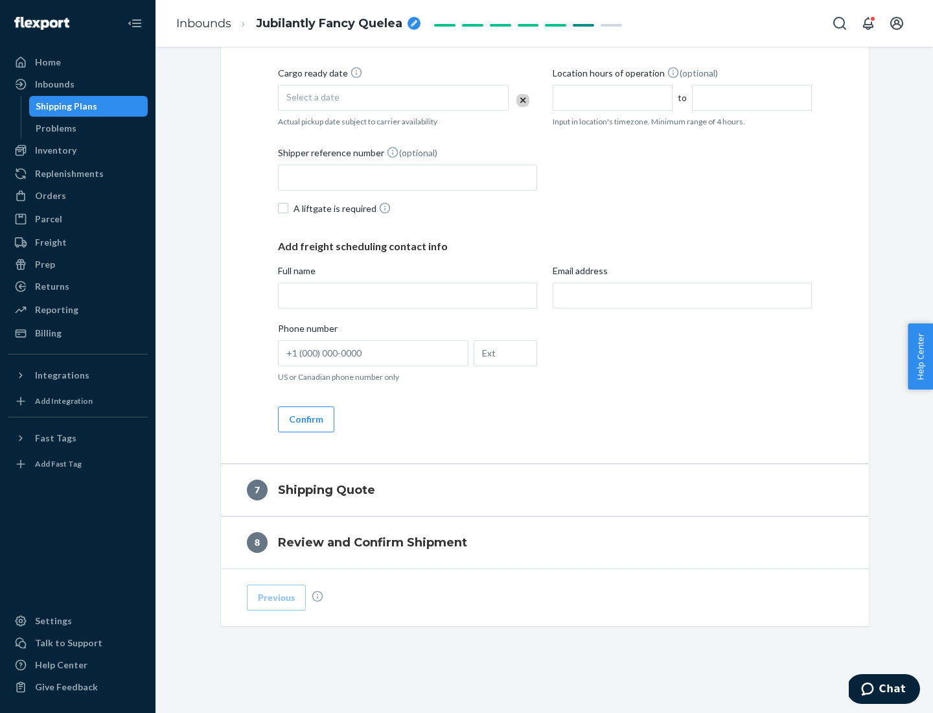
scroll to position [496, 0]
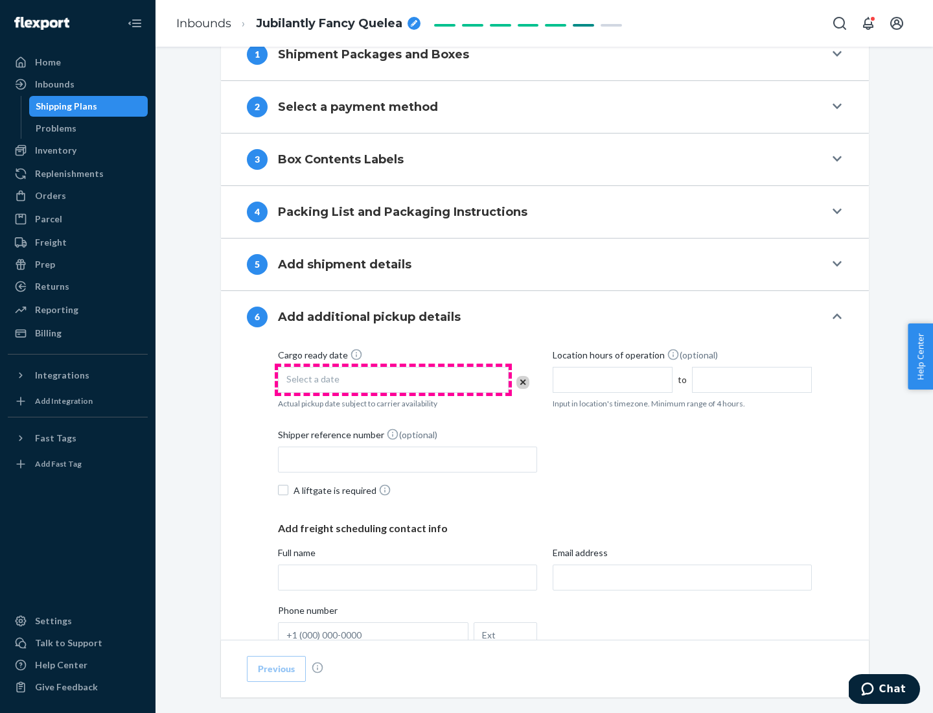
click at [393, 379] on div "Select a date" at bounding box center [393, 380] width 231 height 26
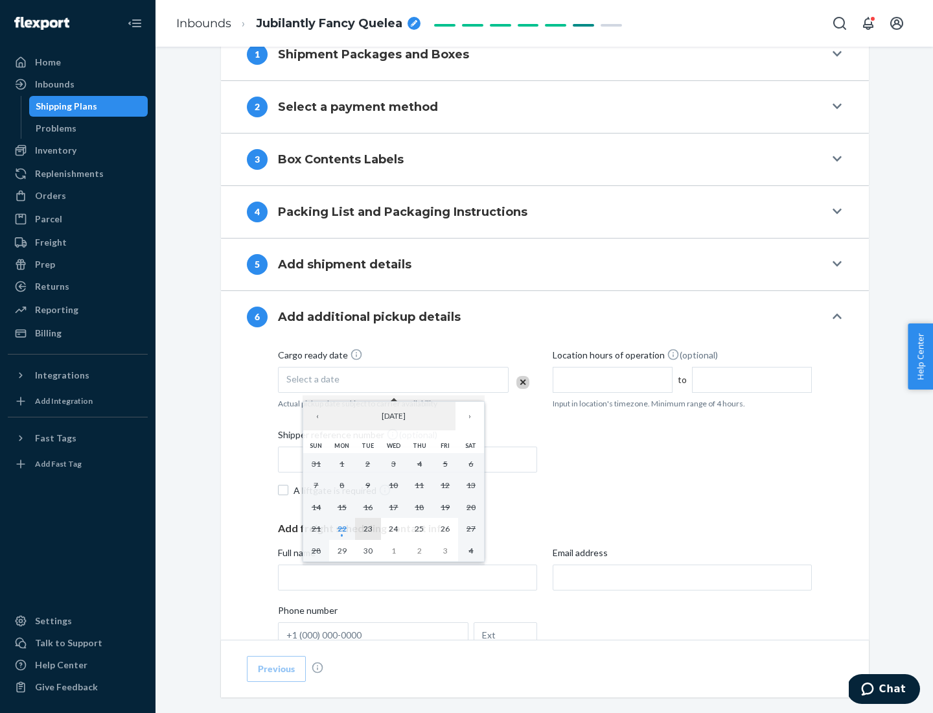
click at [367, 528] on abbr "23" at bounding box center [367, 528] width 9 height 10
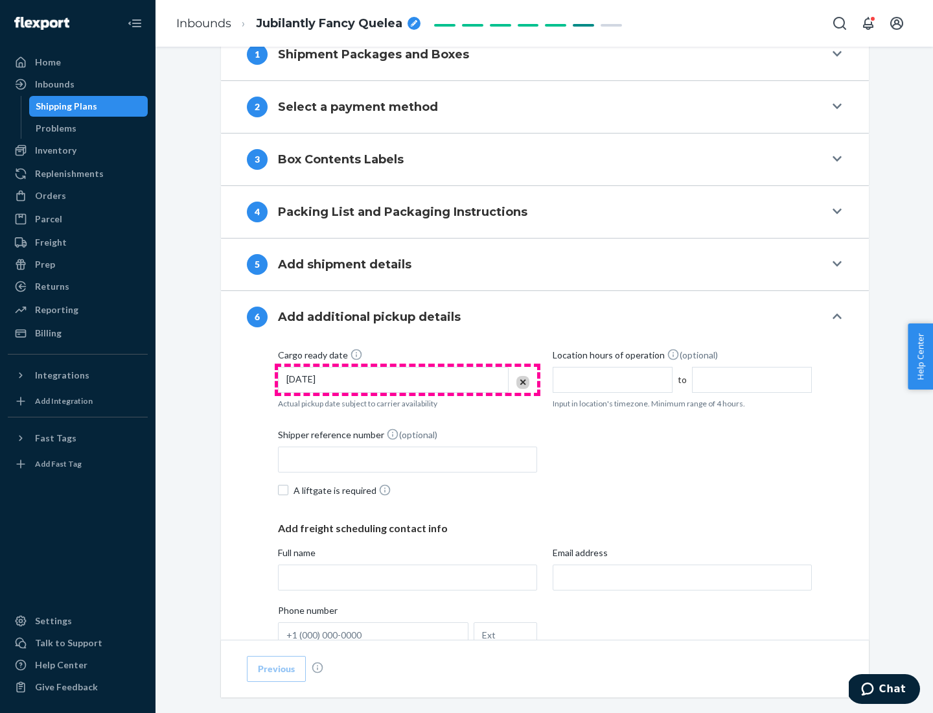
scroll to position [693, 0]
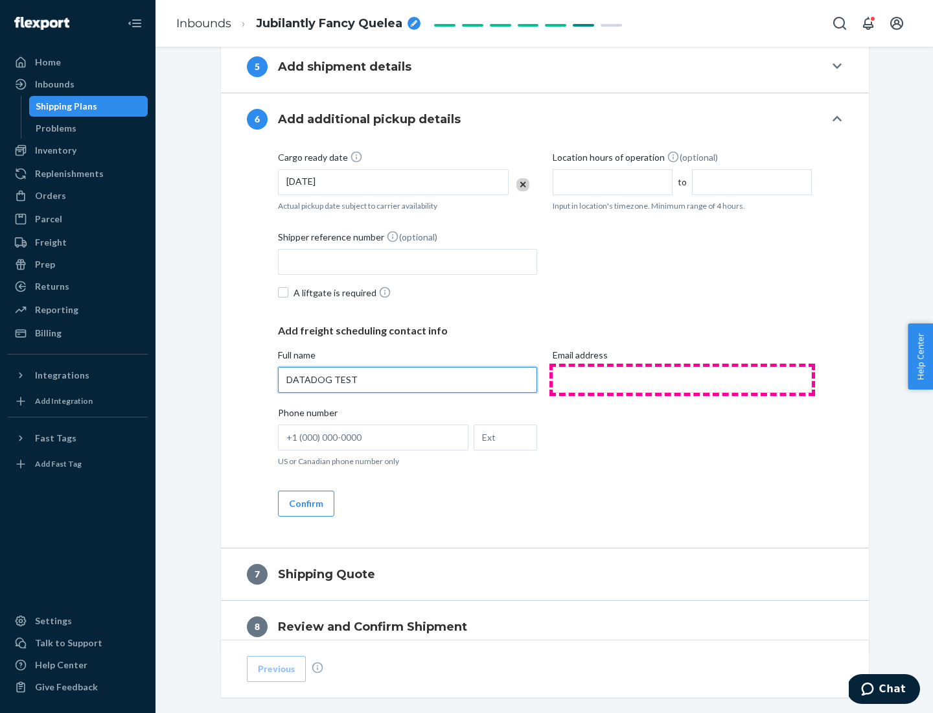
type input "DATADOG TEST"
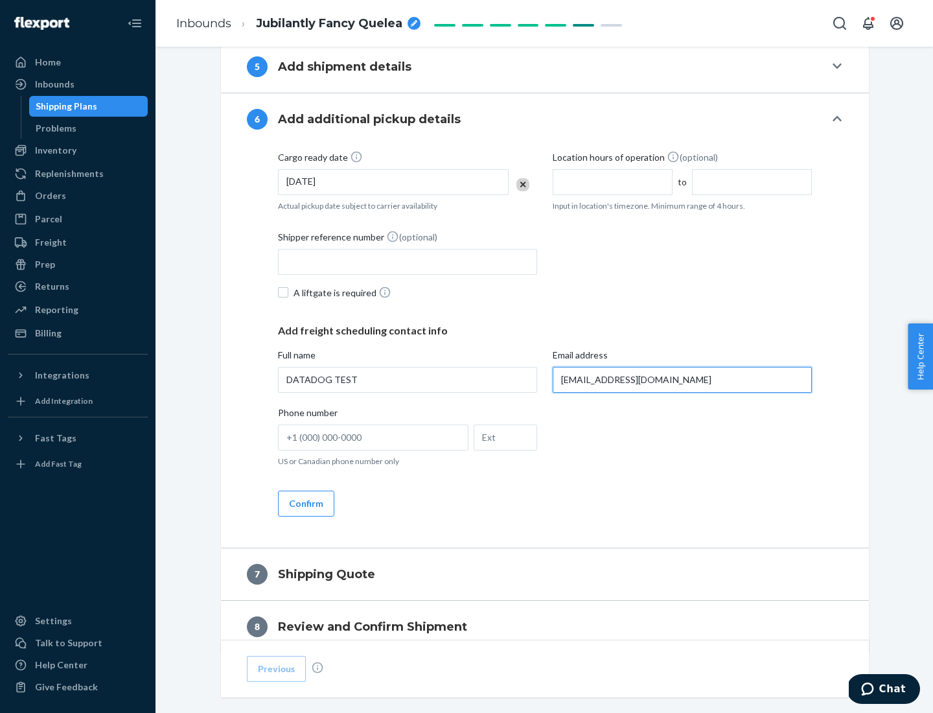
scroll to position [751, 0]
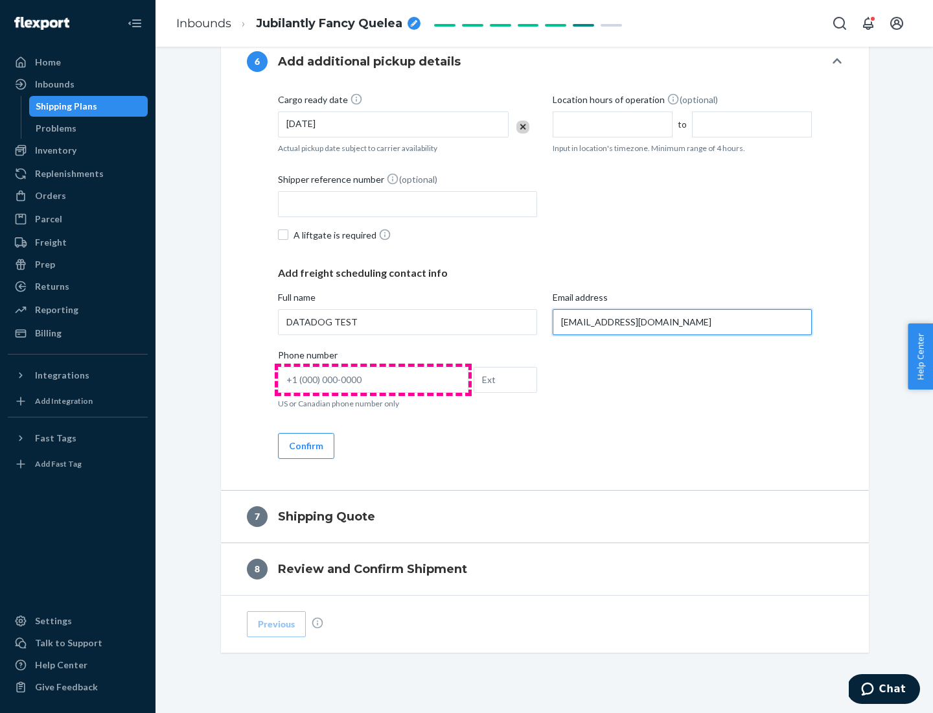
type input "[EMAIL_ADDRESS][DOMAIN_NAME]"
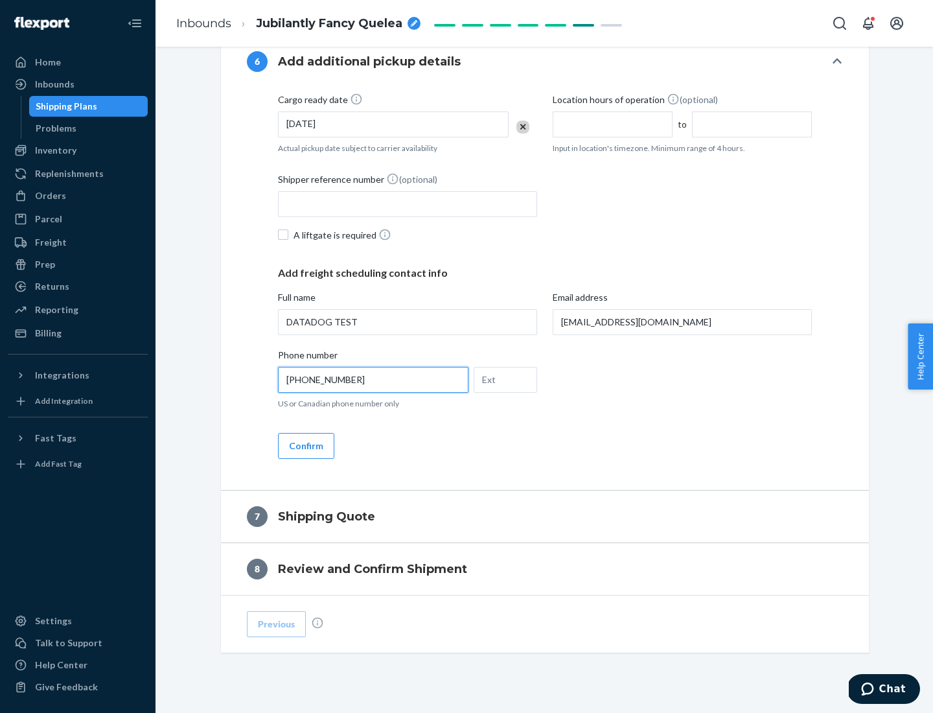
scroll to position [777, 0]
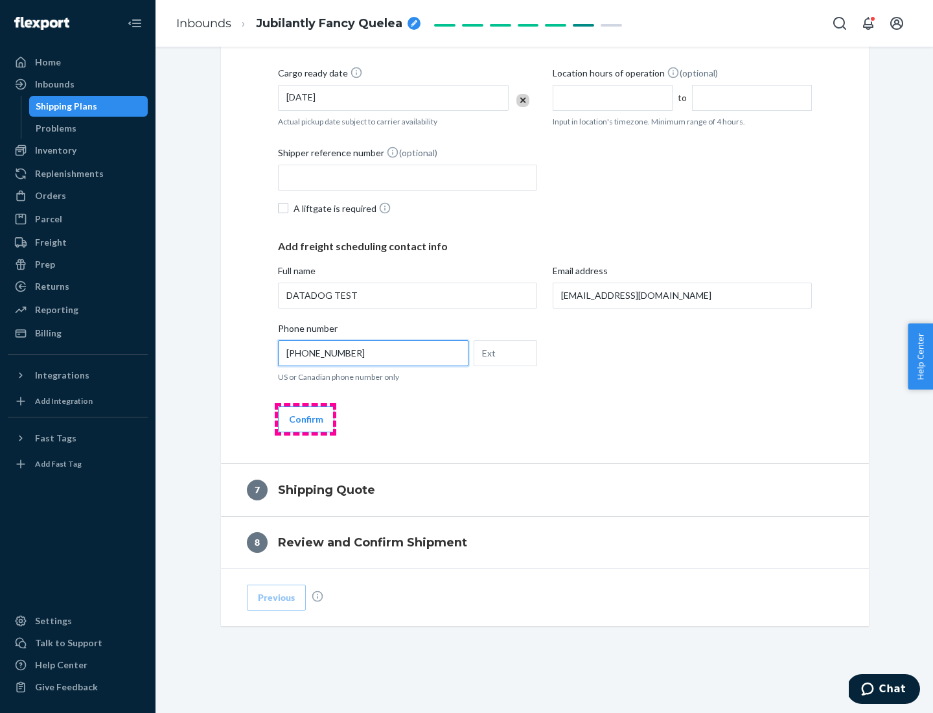
type input "[PHONE_NUMBER]"
click at [305, 418] on button "Confirm" at bounding box center [306, 419] width 56 height 26
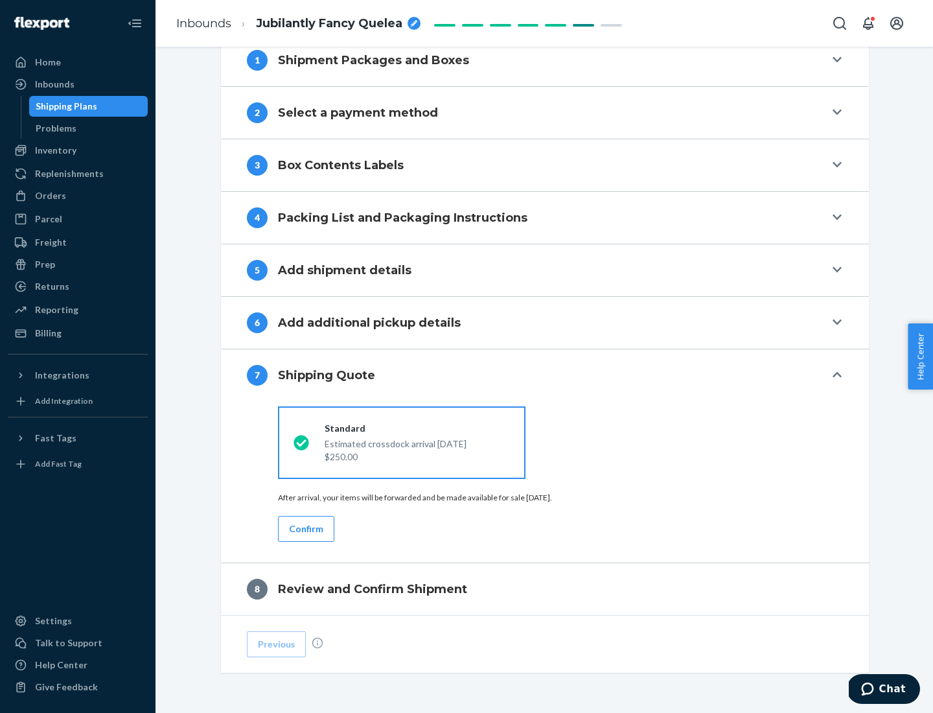
scroll to position [536, 0]
